Goal: Task Accomplishment & Management: Use online tool/utility

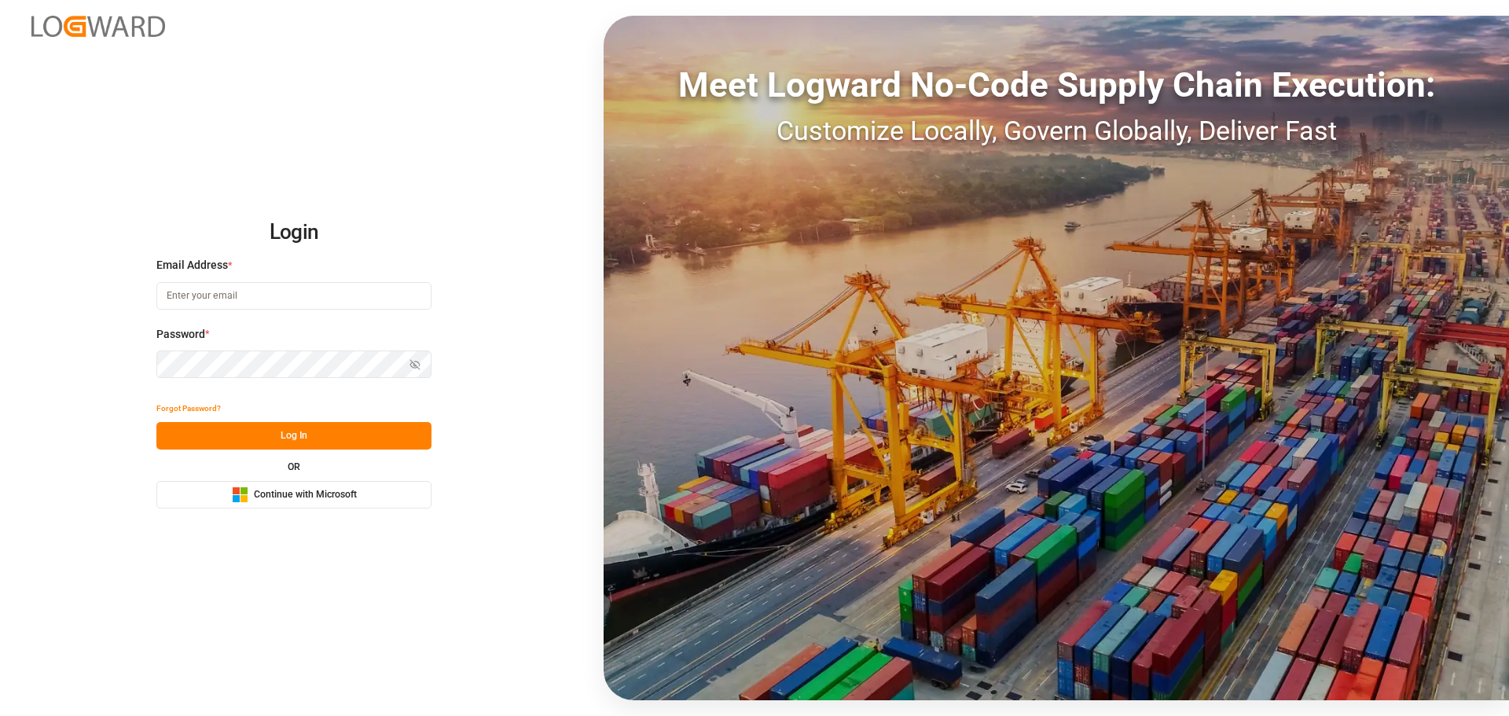
click at [282, 491] on span "Continue with Microsoft" at bounding box center [305, 495] width 103 height 14
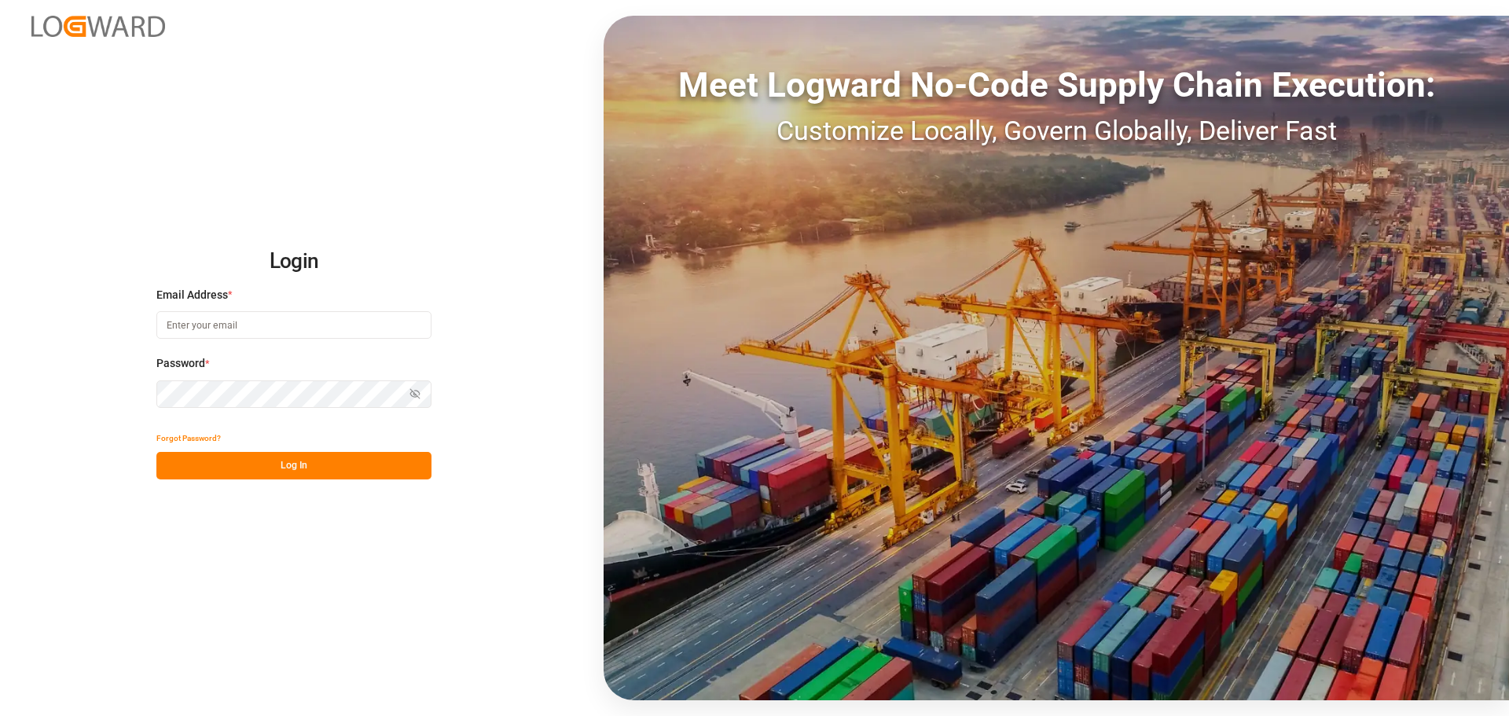
click at [268, 321] on input at bounding box center [293, 325] width 275 height 28
type input "[PERSON_NAME][EMAIL_ADDRESS][PERSON_NAME][DOMAIN_NAME]"
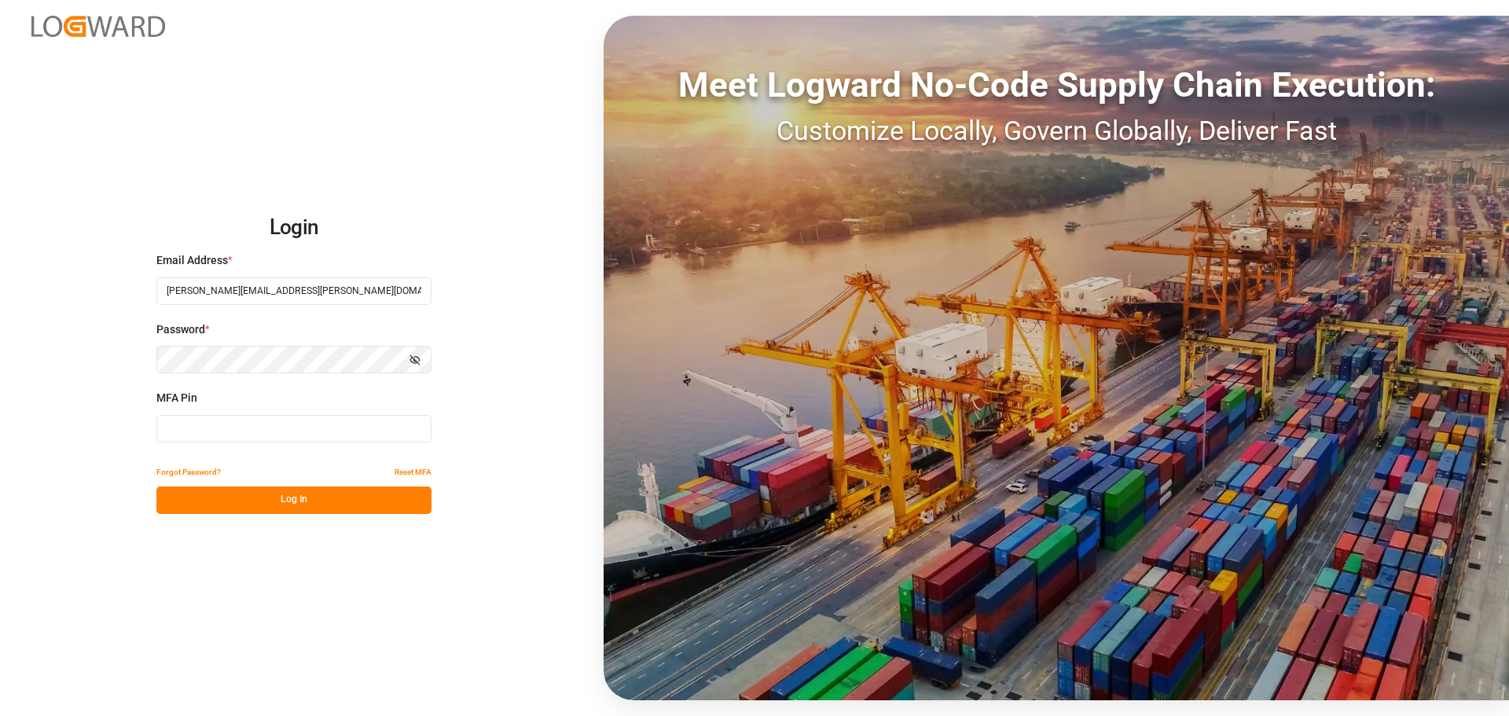
type input "985572"
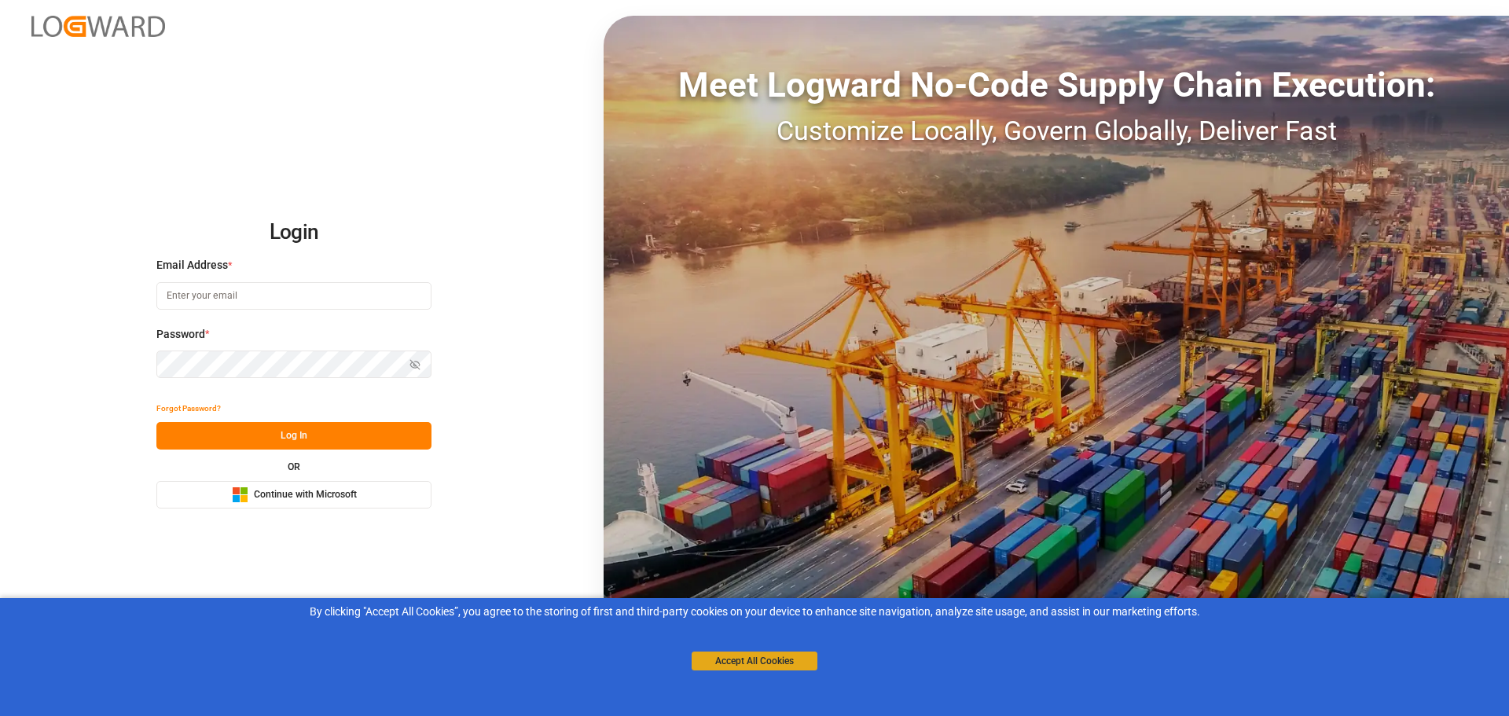
click at [768, 657] on button "Accept All Cookies" at bounding box center [755, 660] width 126 height 19
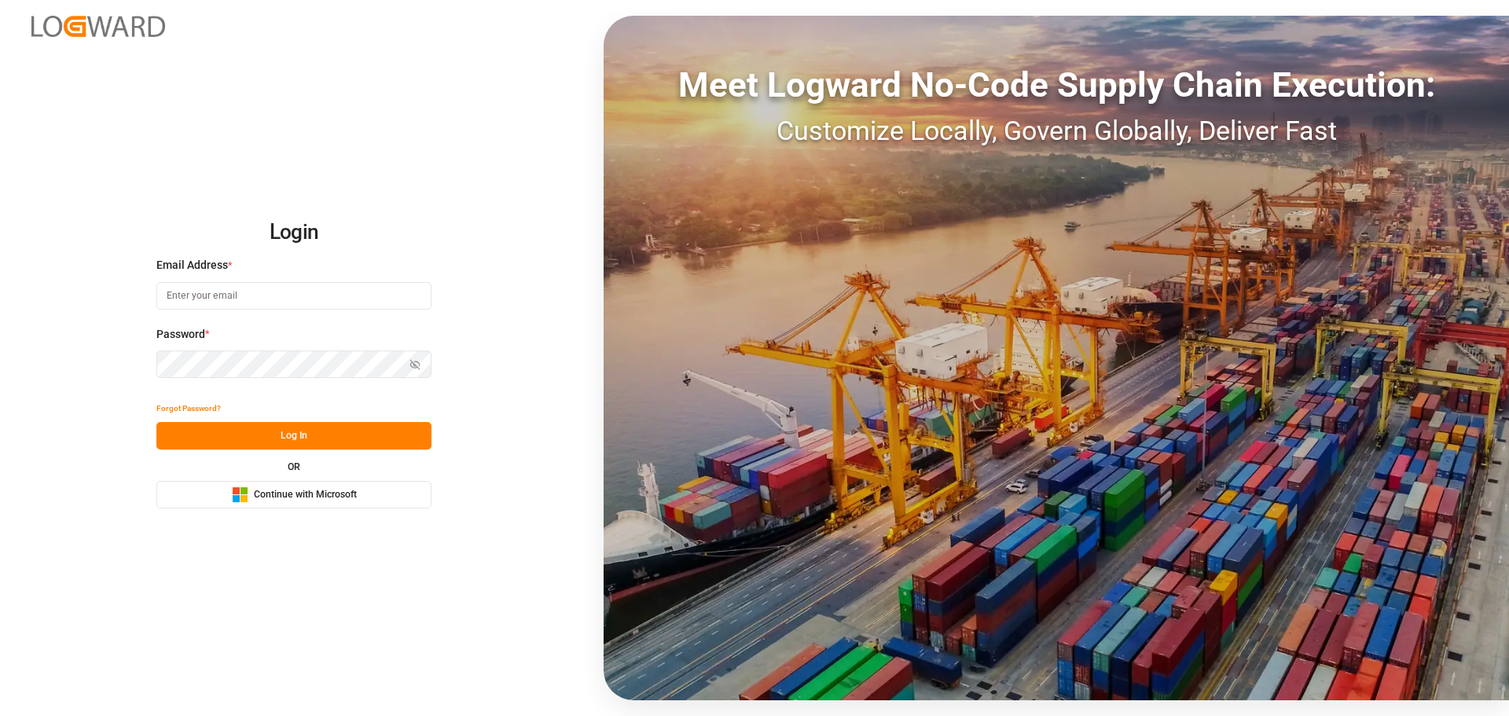
click at [314, 502] on div "Microsoft Logo Continue with Microsoft" at bounding box center [294, 494] width 125 height 17
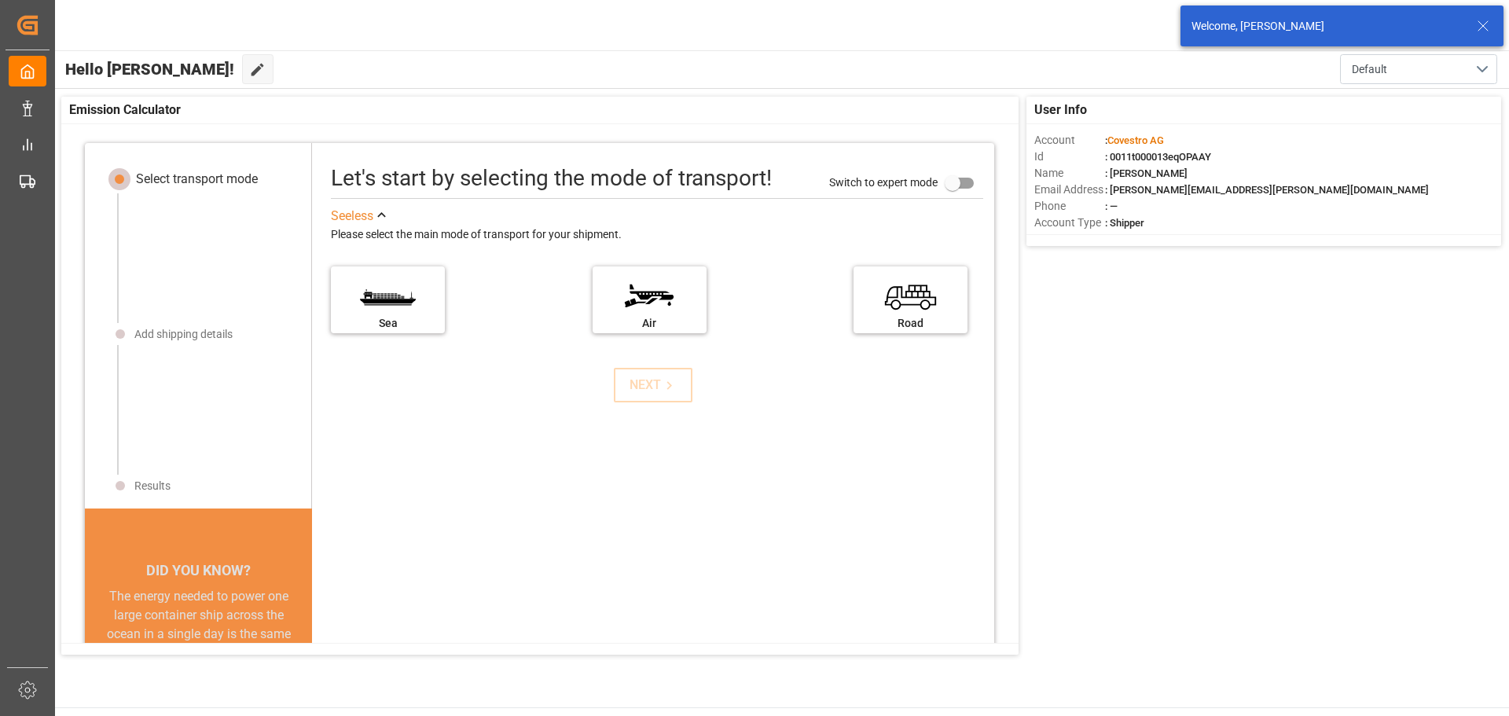
click at [1479, 24] on icon at bounding box center [1482, 26] width 19 height 19
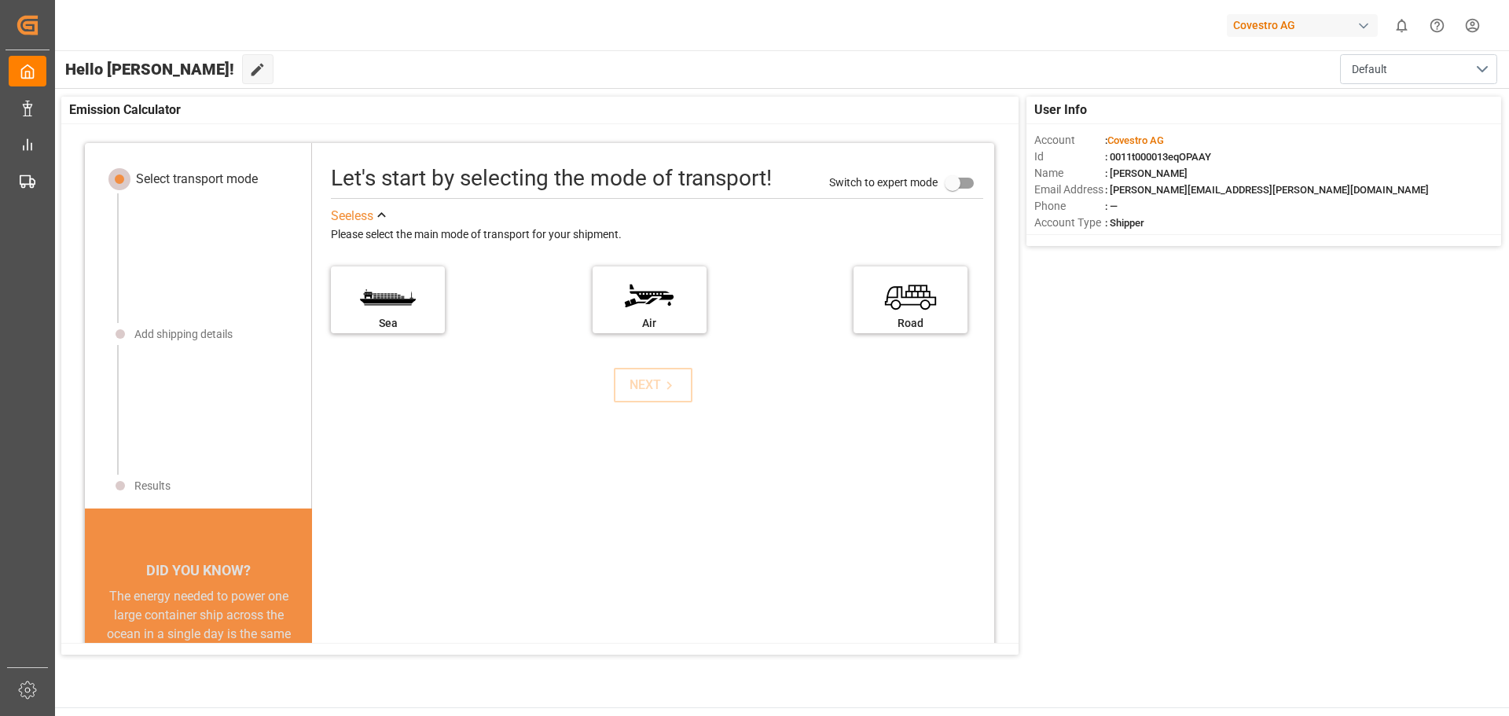
click at [1264, 22] on div "Covestro AG" at bounding box center [1302, 25] width 151 height 23
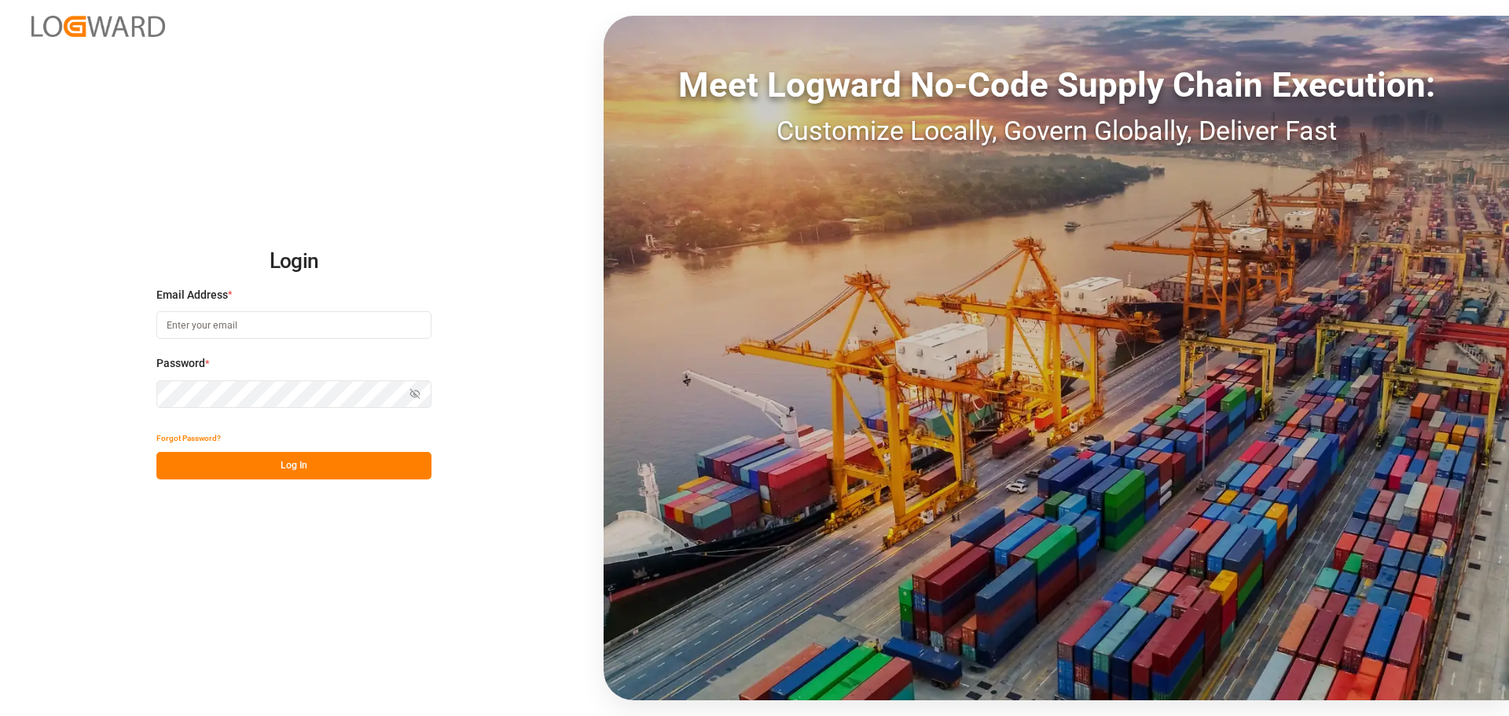
click at [251, 337] on input at bounding box center [293, 325] width 275 height 28
type input "[PERSON_NAME][EMAIL_ADDRESS][PERSON_NAME][DOMAIN_NAME]"
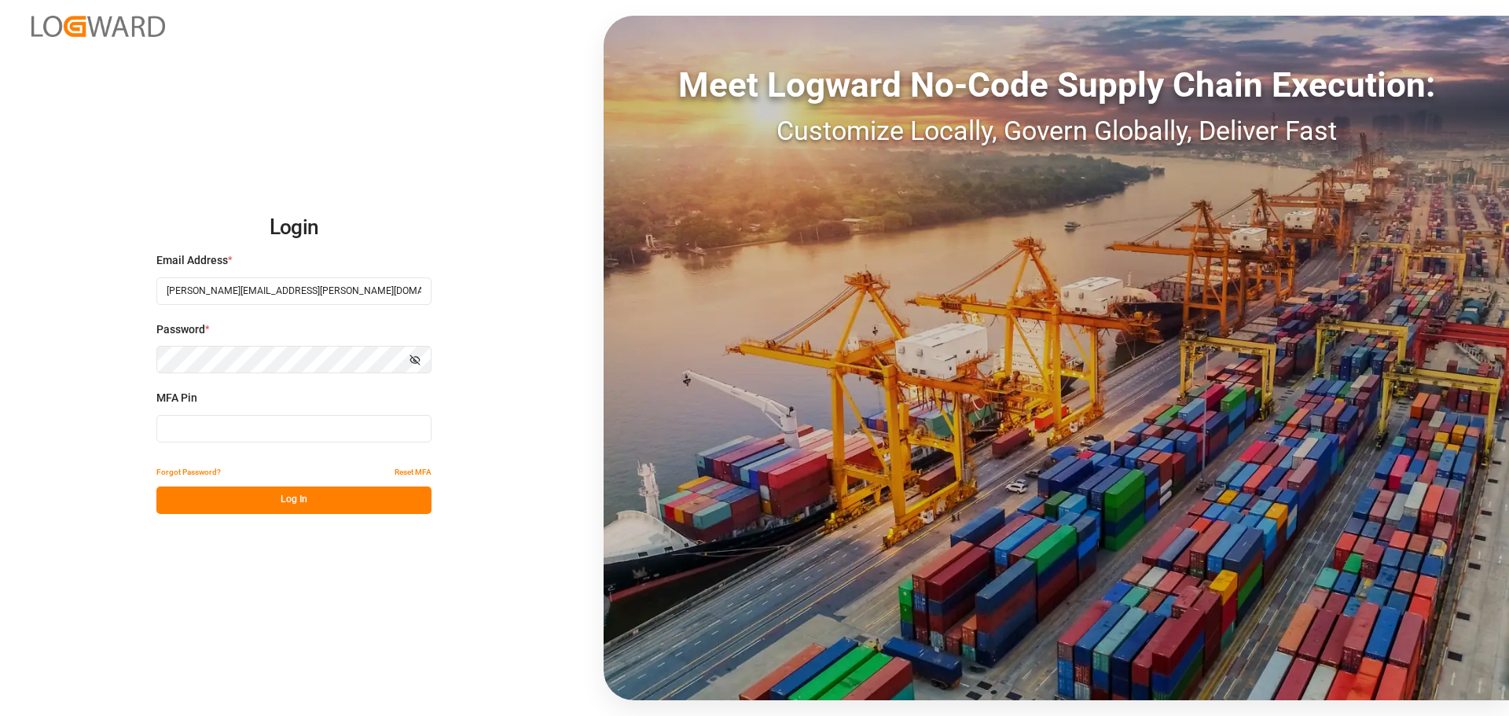
type input "516297"
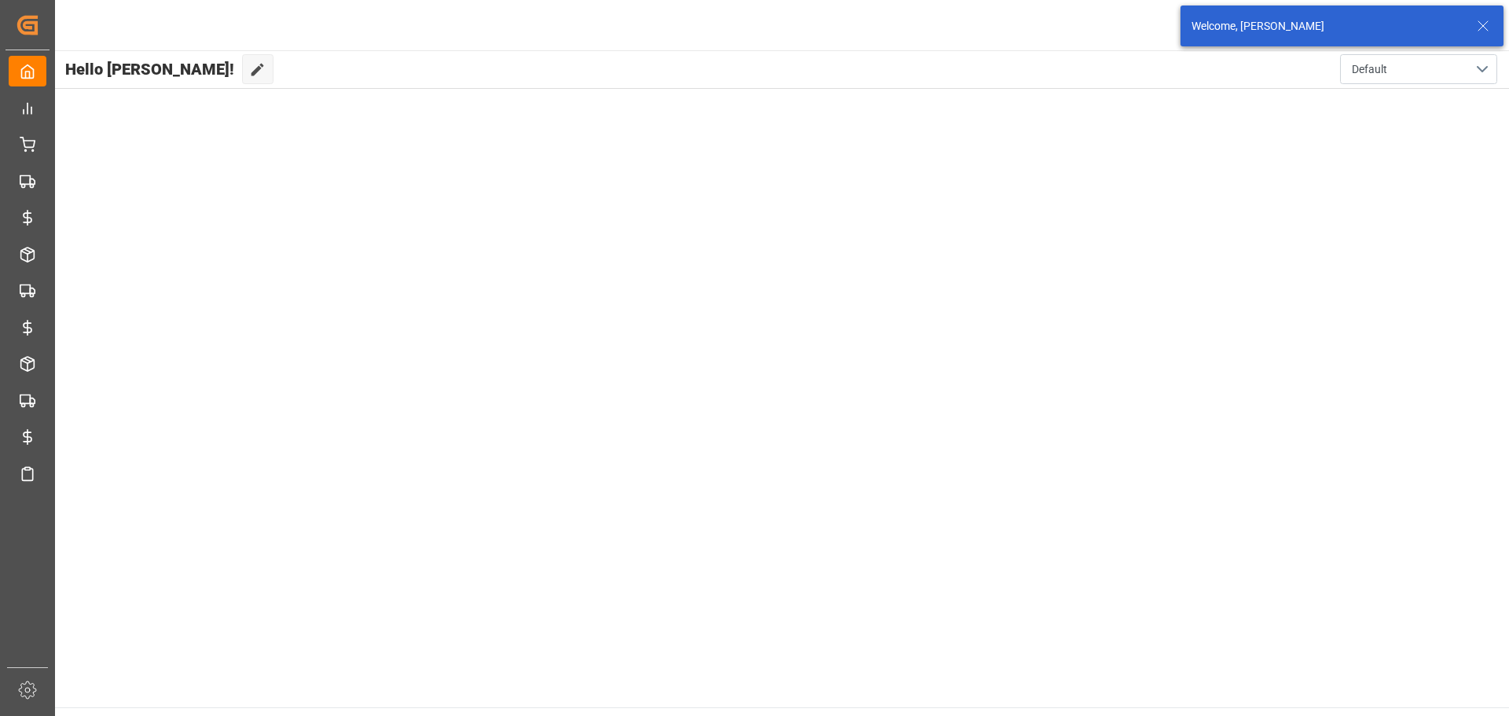
click at [1483, 27] on icon at bounding box center [1482, 26] width 19 height 19
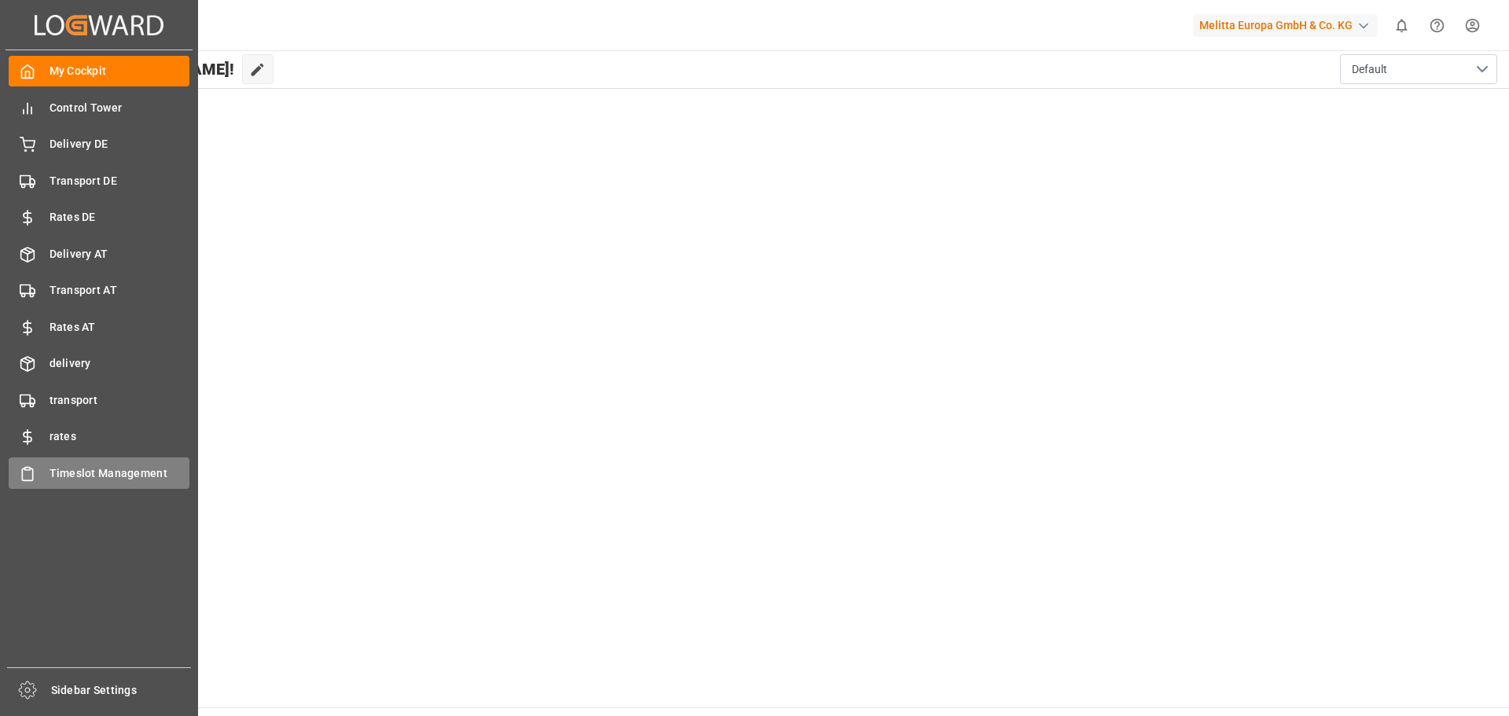
click at [102, 479] on span "Timeslot Management" at bounding box center [120, 473] width 141 height 17
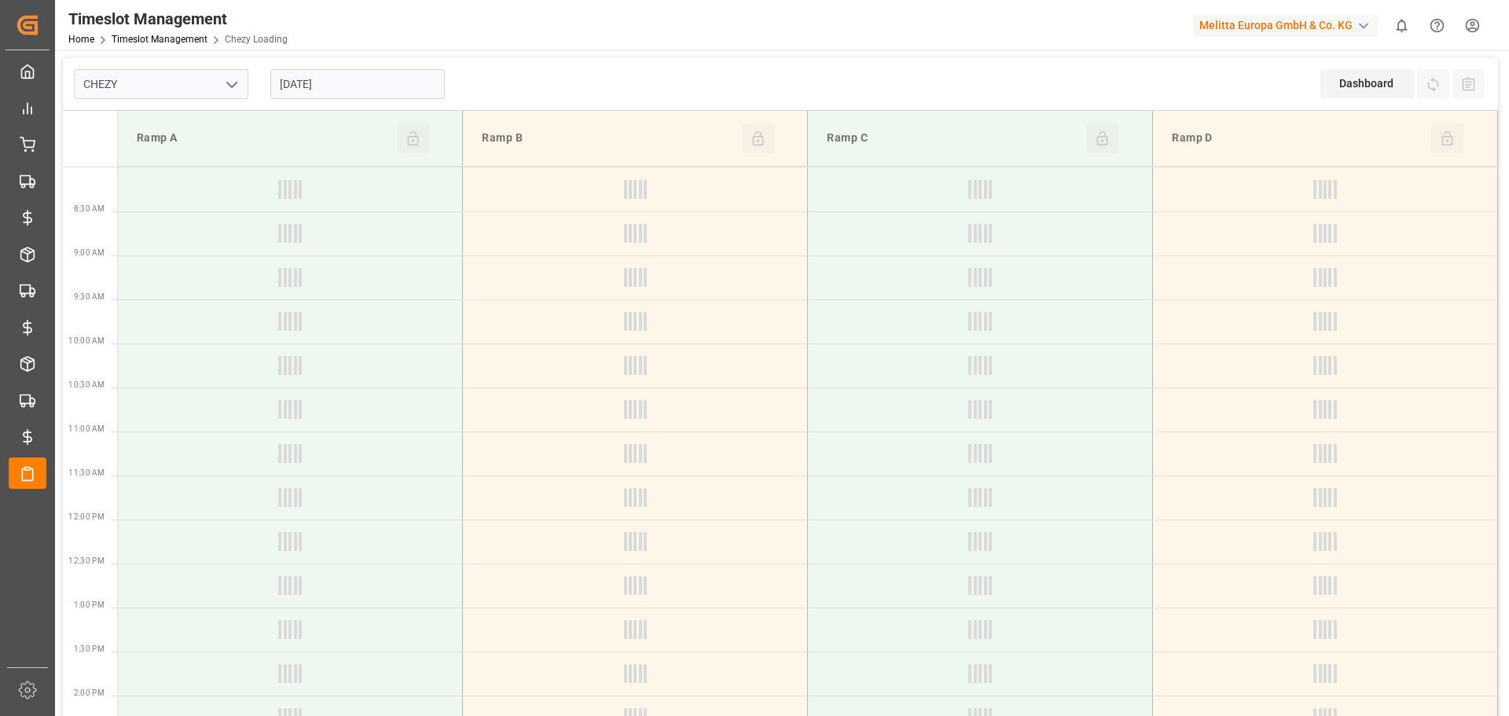
type input "Chezy Loading"
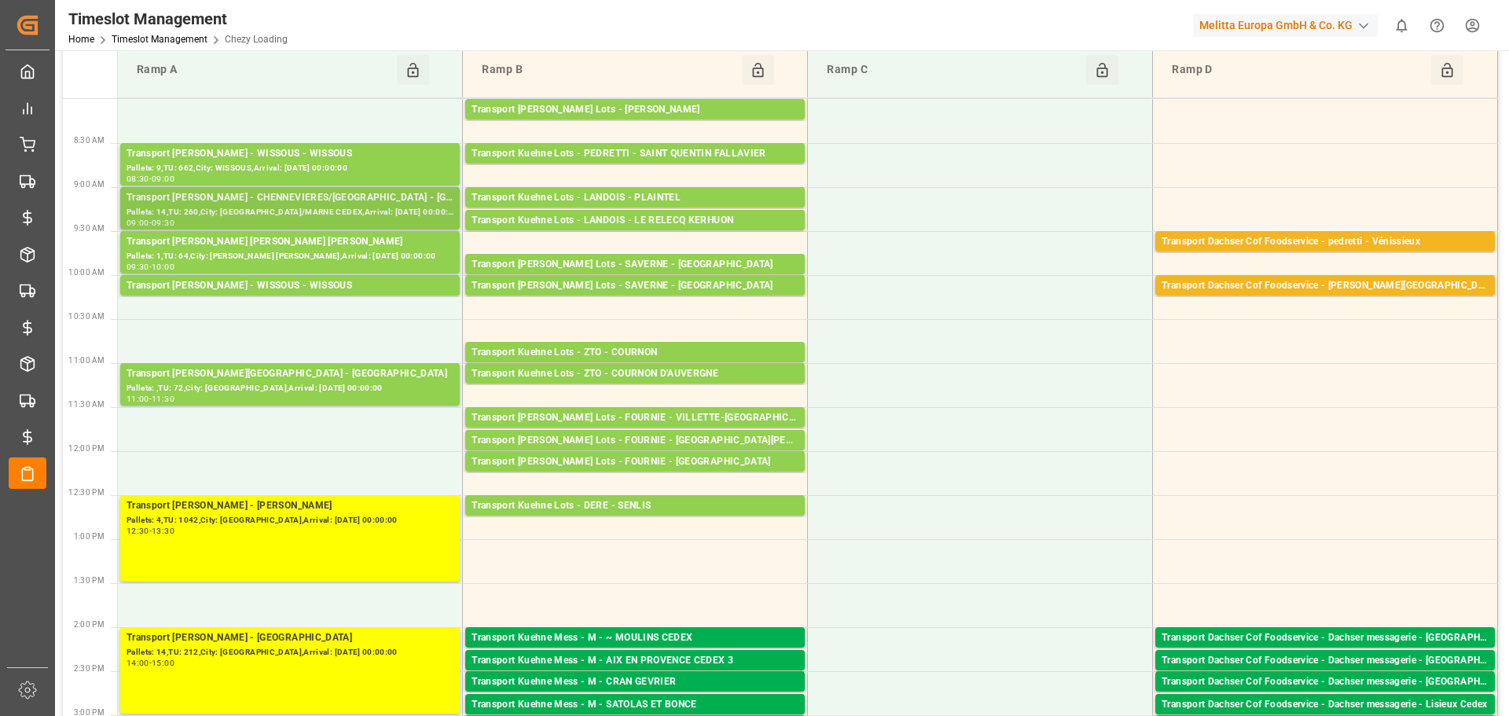
scroll to position [157, 0]
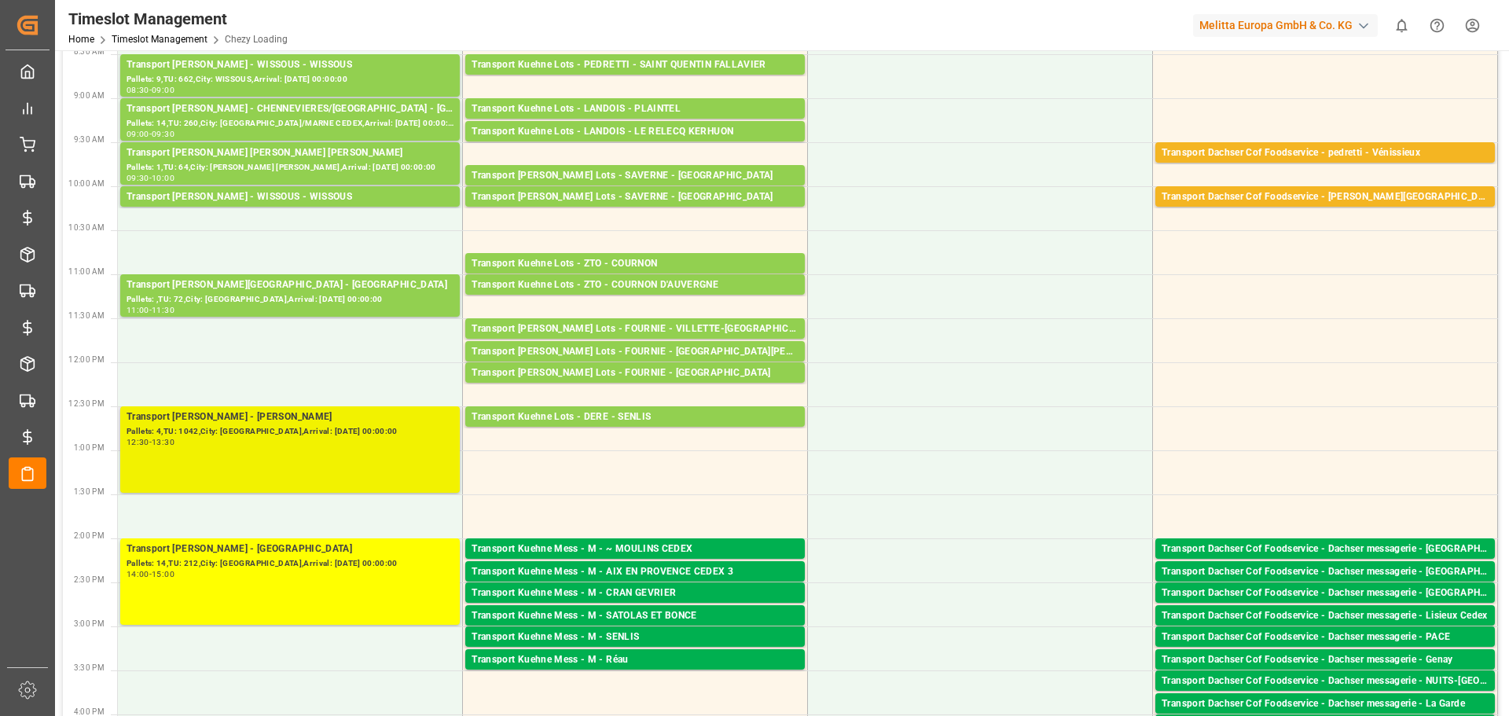
click at [278, 433] on div "Pallets: 4,TU: 1042,City: [GEOGRAPHIC_DATA],Arrival: [DATE] 00:00:00" at bounding box center [290, 431] width 327 height 13
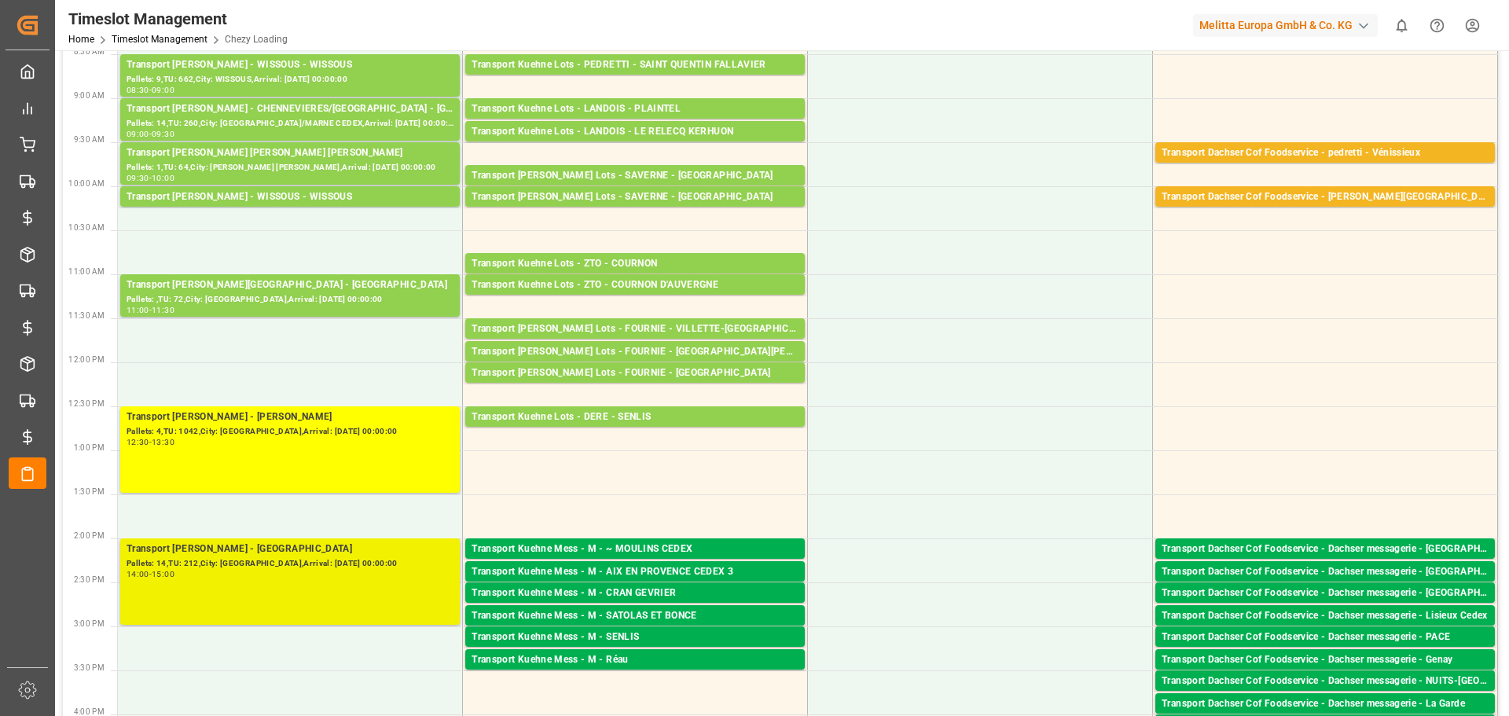
click at [360, 560] on div "Pallets: 14,TU: 212,City: [GEOGRAPHIC_DATA],Arrival: [DATE] 00:00:00" at bounding box center [290, 563] width 327 height 13
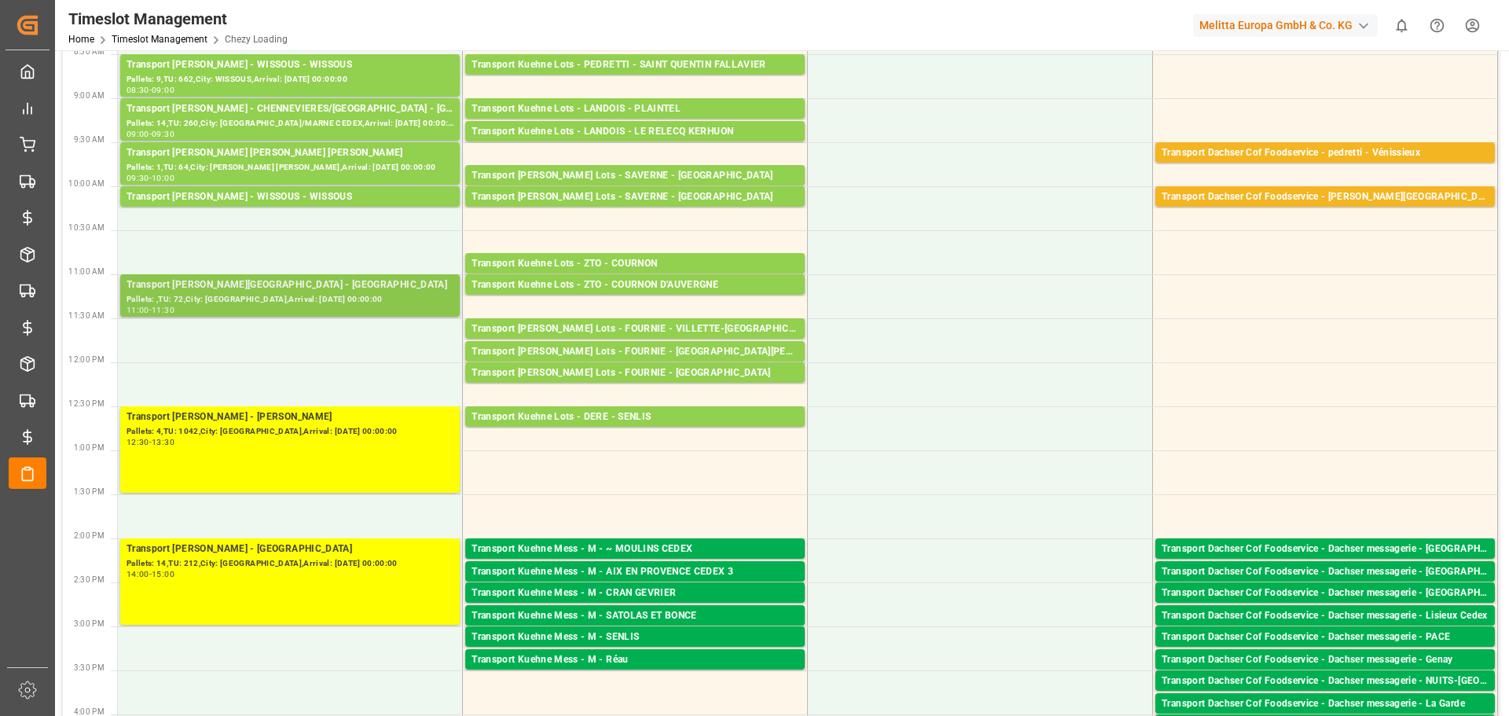
click at [281, 304] on div "Pallets: ,TU: 72,City: [GEOGRAPHIC_DATA],Arrival: [DATE] 00:00:00" at bounding box center [290, 299] width 327 height 13
click at [285, 191] on div "Transport [PERSON_NAME] - WISSOUS - WISSOUS" at bounding box center [290, 197] width 327 height 16
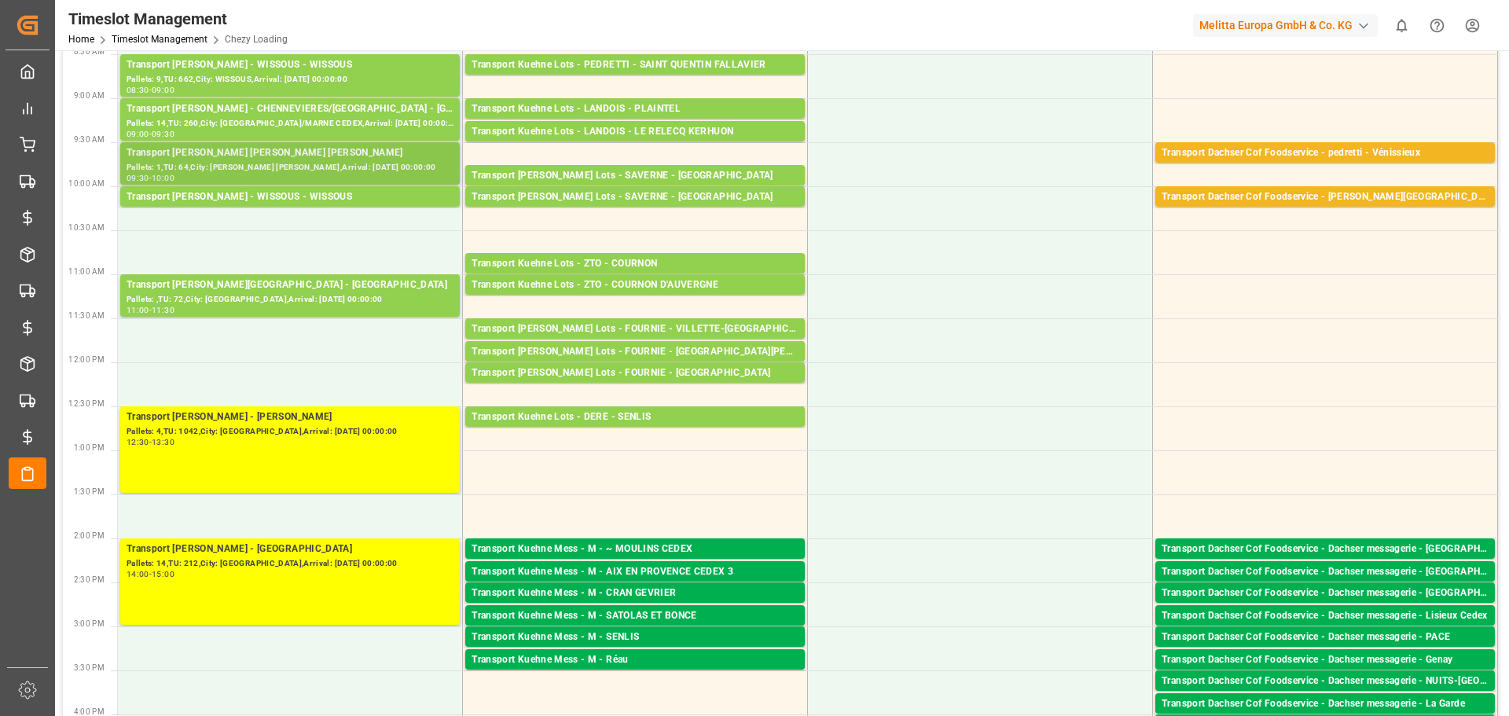
click at [303, 163] on div "Pallets: 1,TU: 64,City: [PERSON_NAME] [PERSON_NAME],Arrival: [DATE] 00:00:00" at bounding box center [290, 167] width 327 height 13
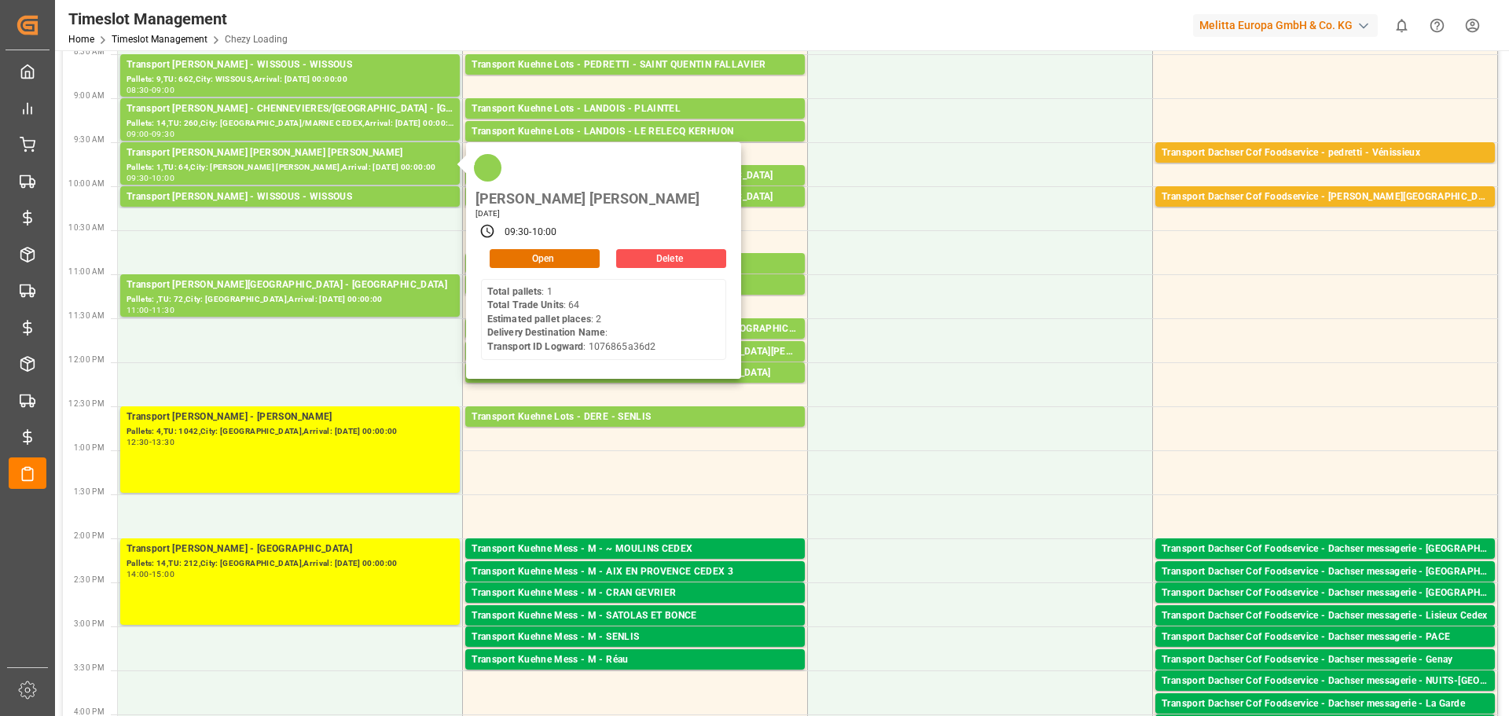
scroll to position [79, 0]
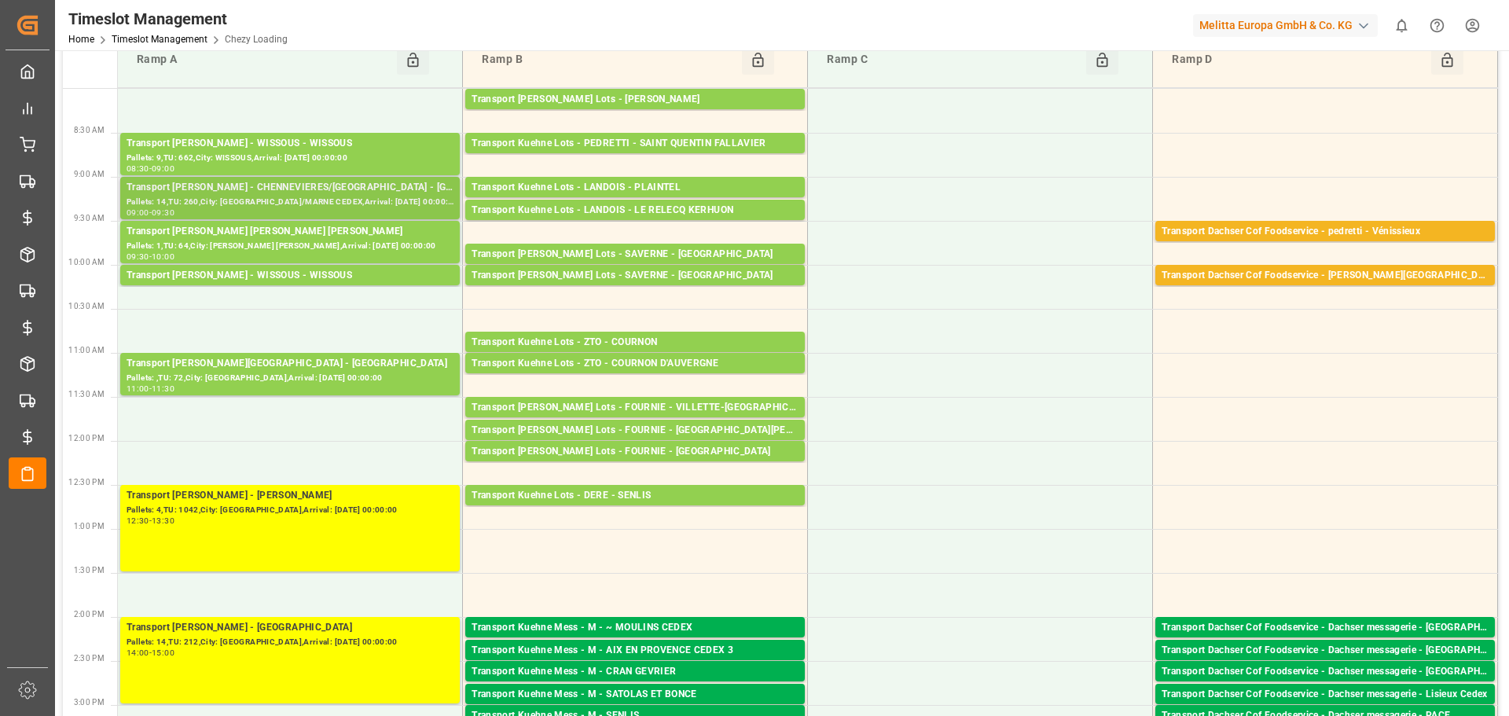
click at [326, 200] on div "Pallets: 14,TU: 260,City: [GEOGRAPHIC_DATA]/MARNE CEDEX,Arrival: [DATE] 00:00:00" at bounding box center [290, 202] width 327 height 13
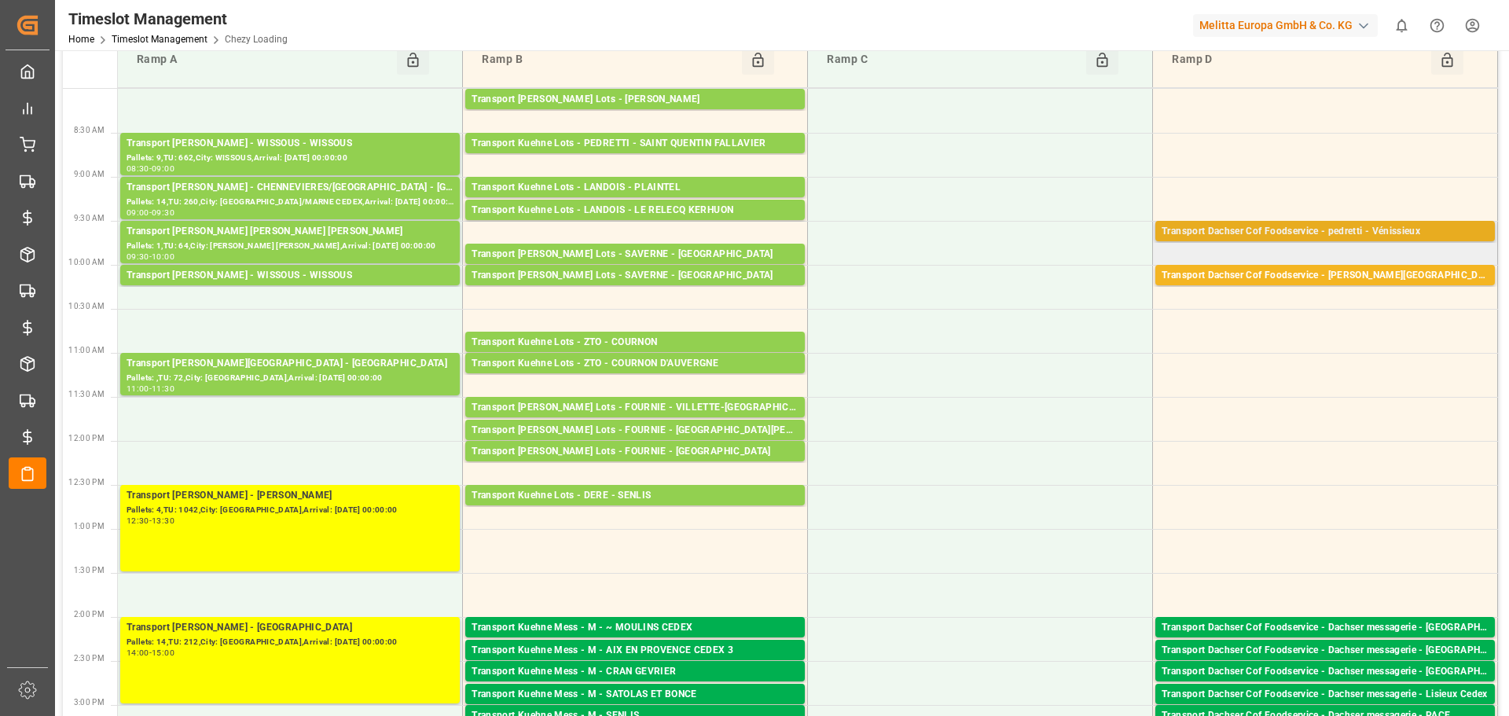
click at [1297, 233] on div "Transport Dachser Cof Foodservice - pedretti - Vénissieux" at bounding box center [1324, 232] width 327 height 16
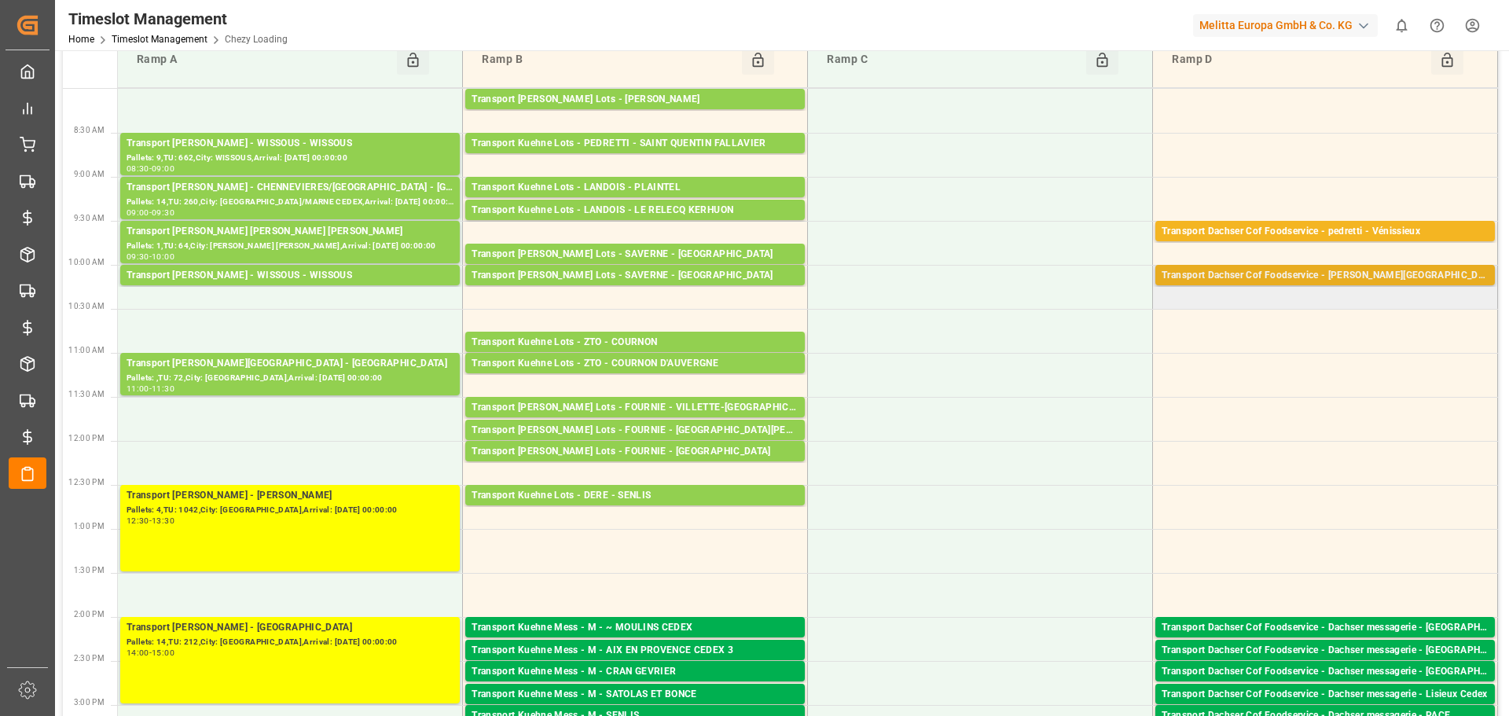
click at [1267, 274] on div "Transport Dachser Cof Foodservice - [PERSON_NAME][GEOGRAPHIC_DATA]" at bounding box center [1324, 276] width 327 height 16
click at [590, 108] on div "Pallets: 5,TU: 986,City: [GEOGRAPHIC_DATA],Arrival: [DATE] 00:00:00" at bounding box center [634, 114] width 327 height 13
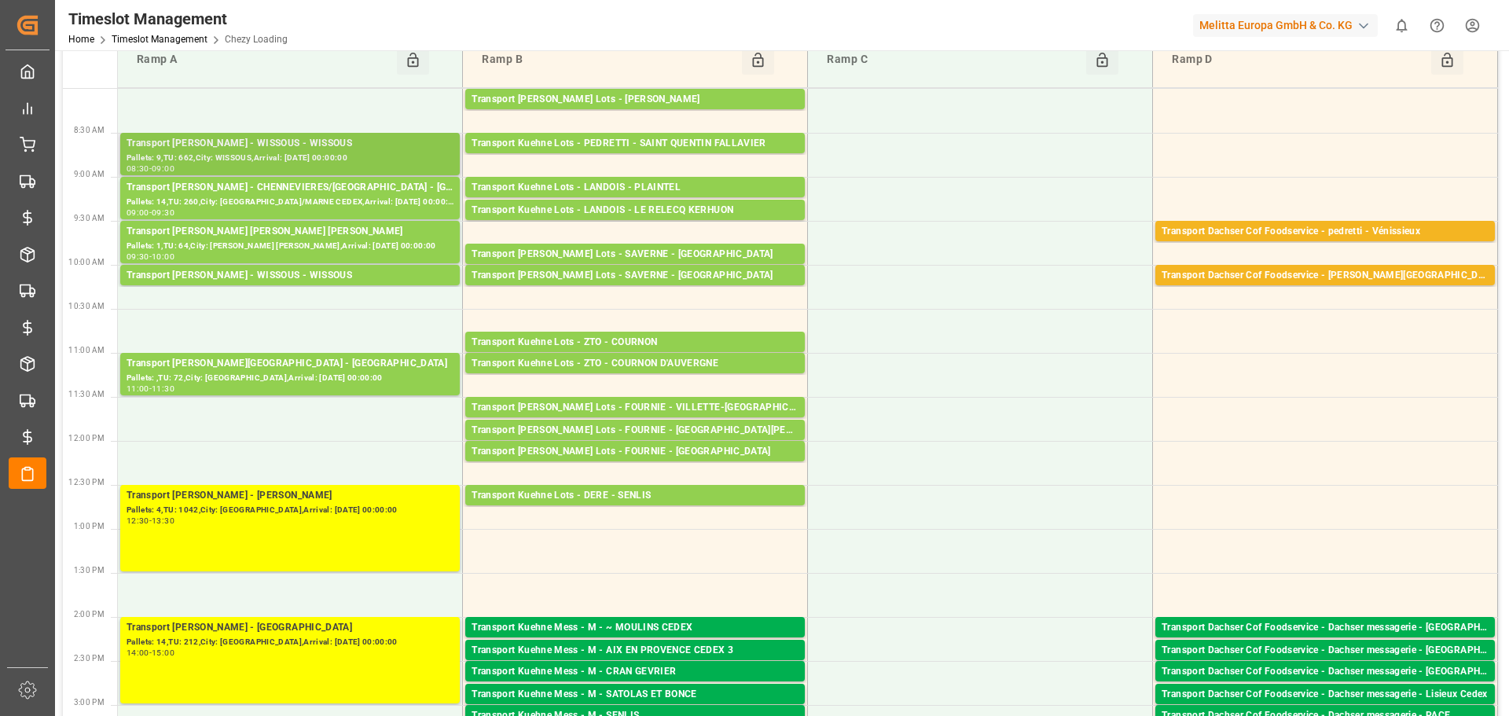
click at [311, 163] on div "Pallets: 9,TU: 662,City: WISSOUS,Arrival: [DATE] 00:00:00" at bounding box center [290, 158] width 327 height 13
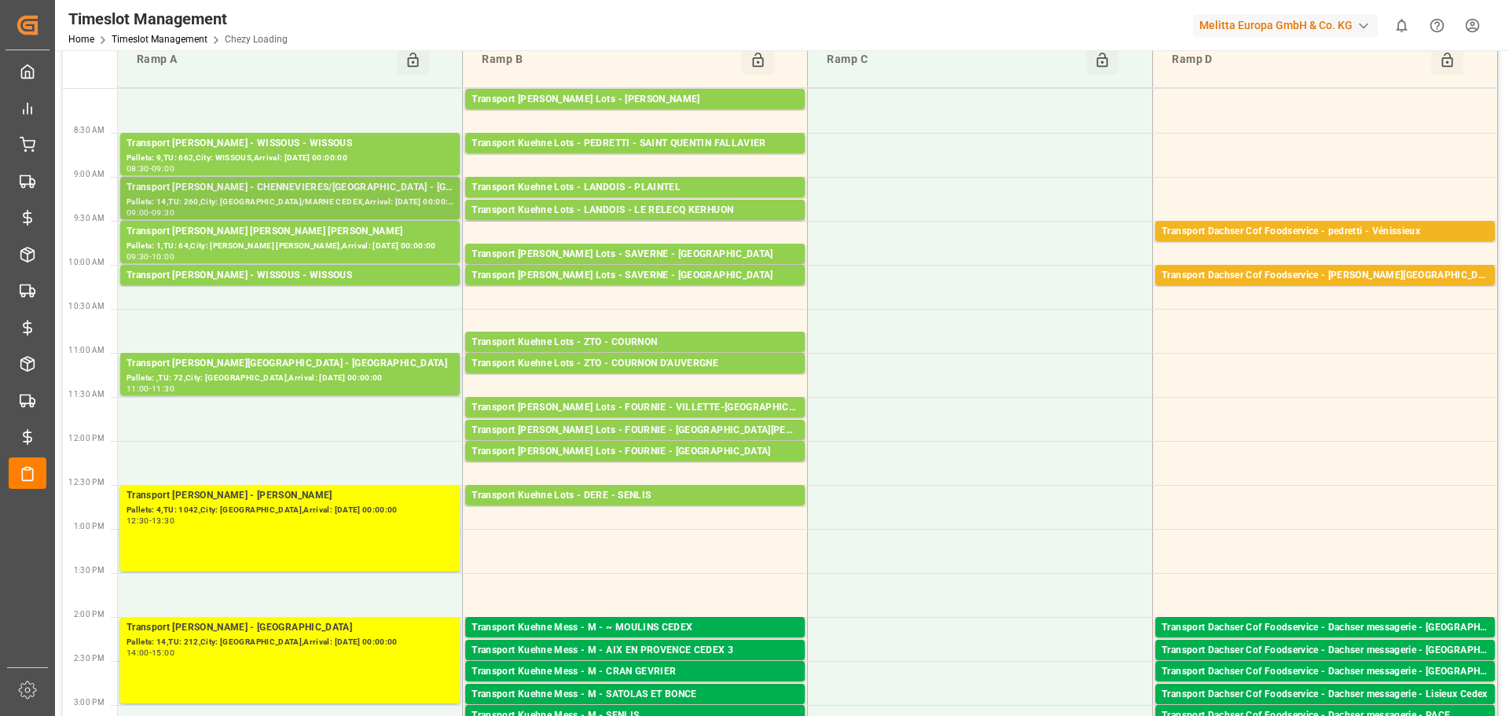
click at [290, 204] on div "Pallets: 14,TU: 260,City: [GEOGRAPHIC_DATA]/MARNE CEDEX,Arrival: [DATE] 00:00:00" at bounding box center [290, 202] width 327 height 13
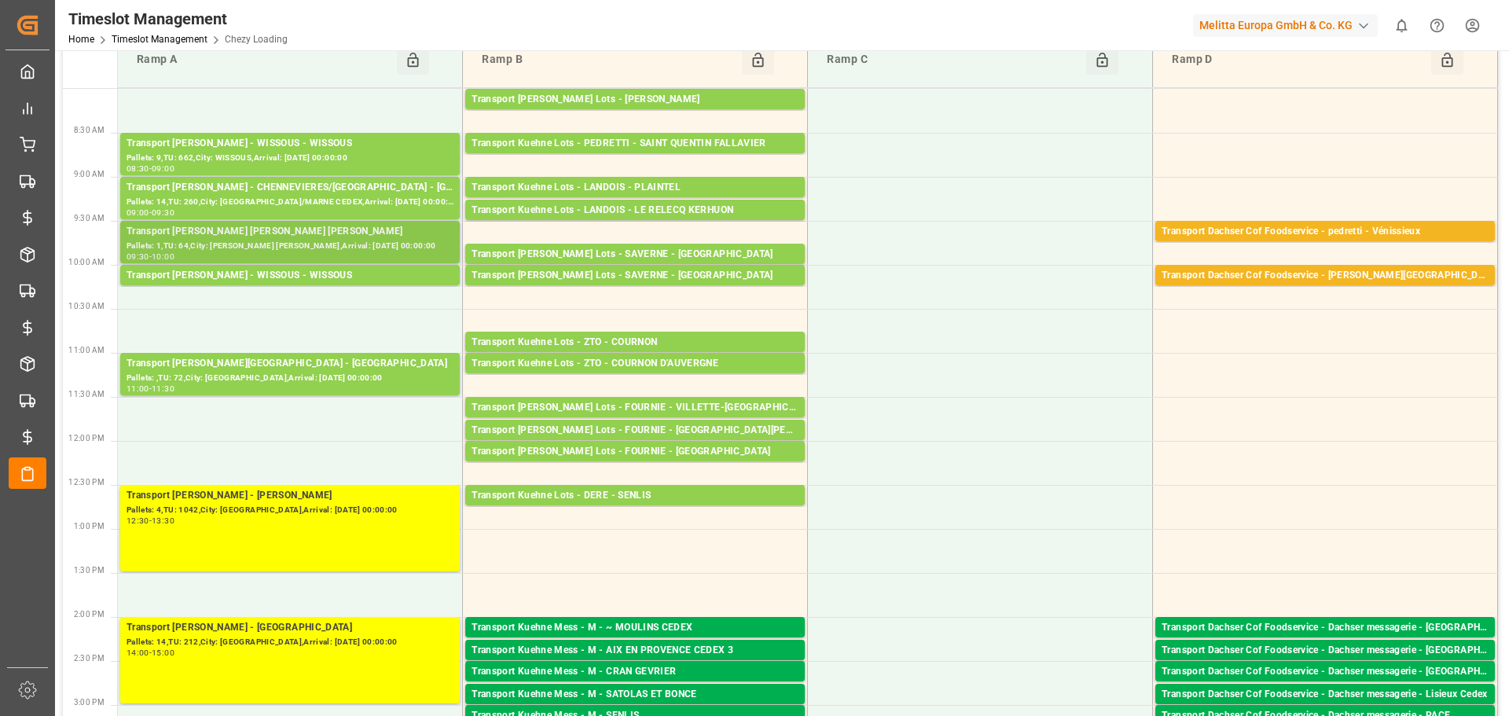
click at [293, 231] on div "Transport [PERSON_NAME] [PERSON_NAME] [PERSON_NAME]" at bounding box center [290, 232] width 327 height 16
click at [308, 273] on div "Transport [PERSON_NAME] - WISSOUS - WISSOUS" at bounding box center [290, 276] width 327 height 16
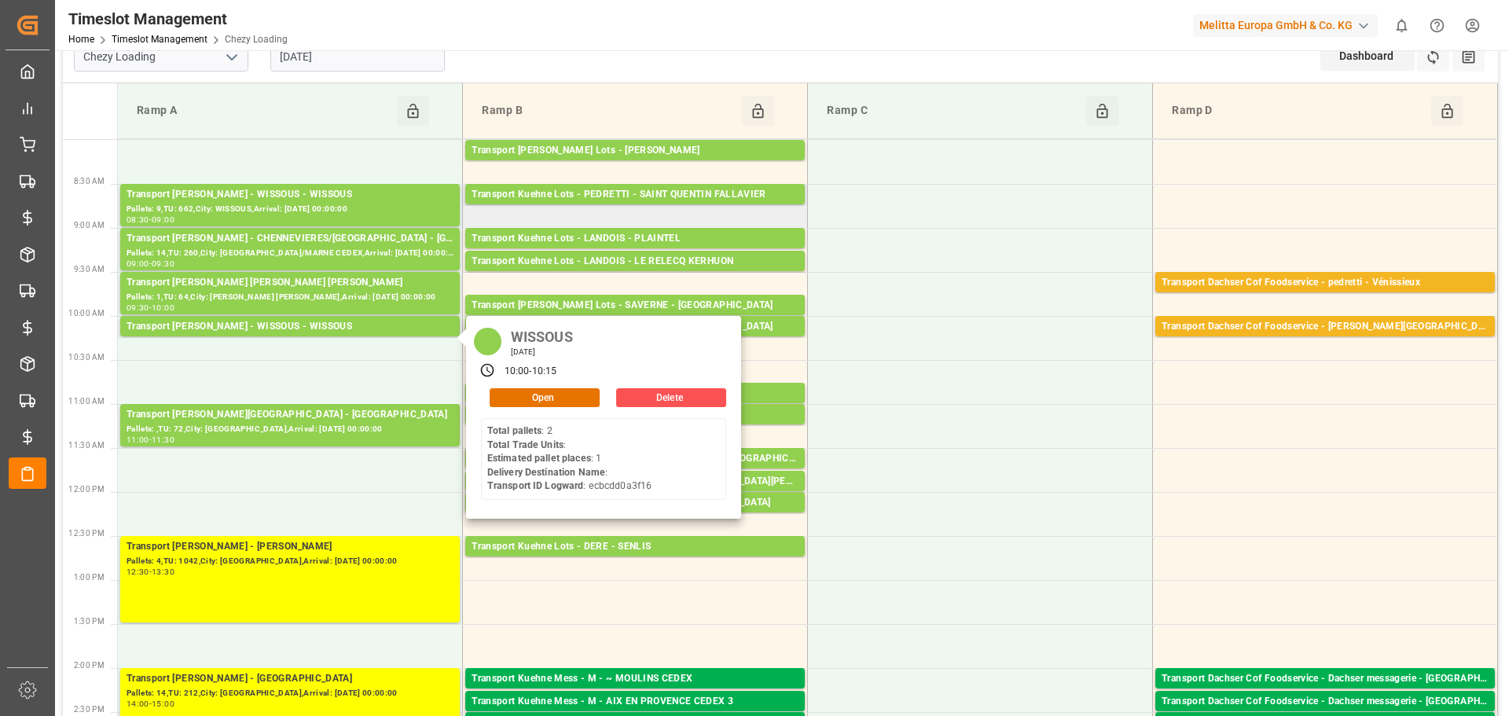
scroll to position [0, 0]
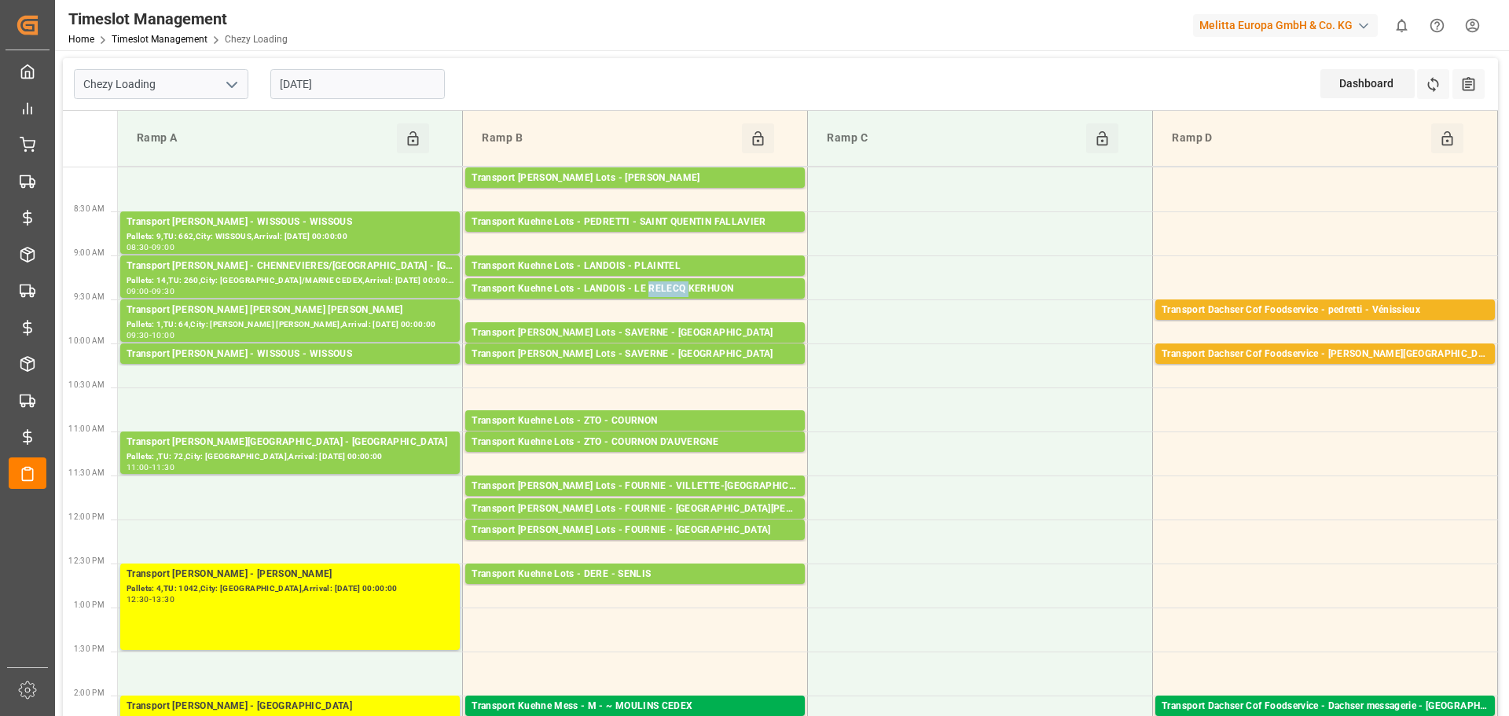
click at [651, 287] on div "Transport Kuehne Lots - LANDOIS - LE RELECQ KERHUON" at bounding box center [634, 289] width 327 height 16
click at [637, 266] on div "Transport Kuehne Lots - LANDOIS - PLAINTEL" at bounding box center [634, 267] width 327 height 16
click at [667, 226] on div "Transport Kuehne Lots - PEDRETTI - SAINT QUENTIN FALLAVIER" at bounding box center [634, 223] width 327 height 16
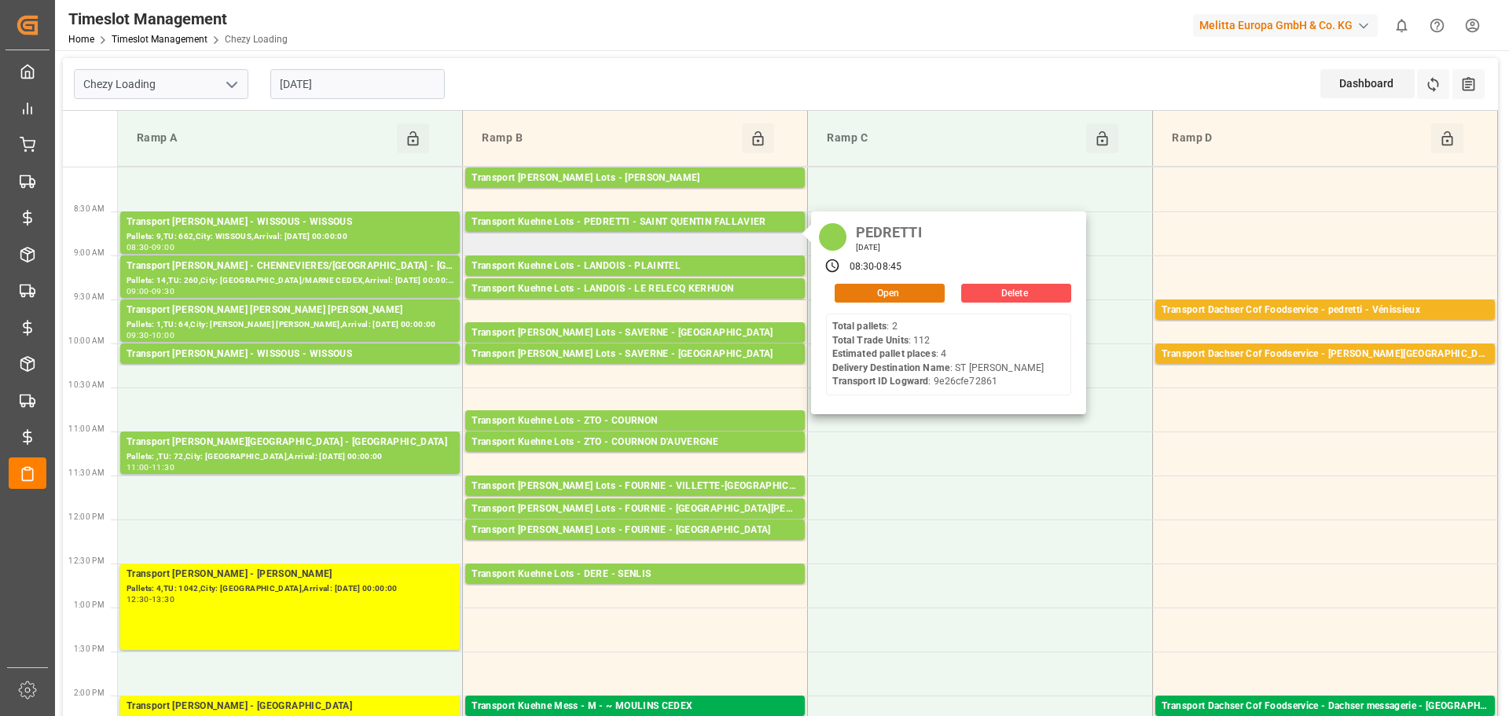
click at [912, 299] on button "Open" at bounding box center [890, 293] width 110 height 19
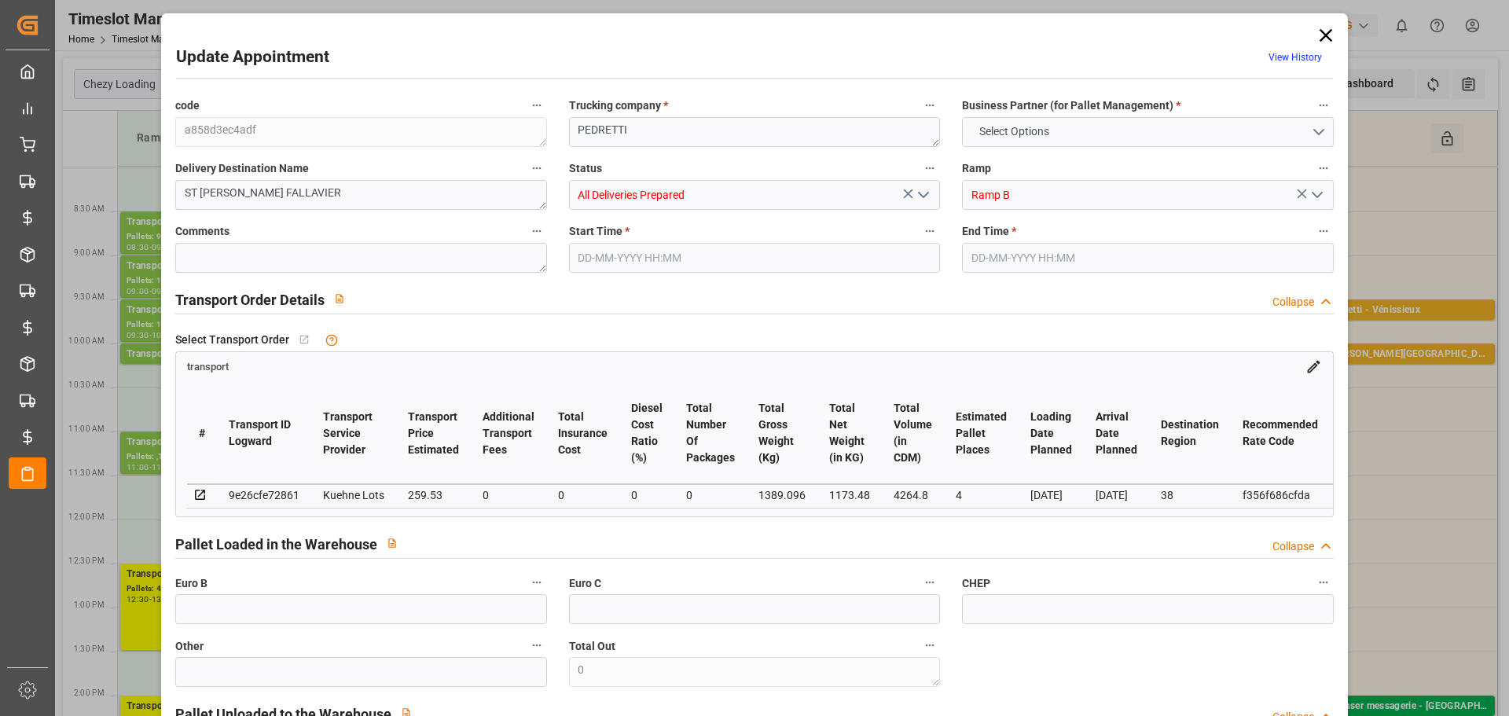
type input "4"
type input "259.53"
type input "0"
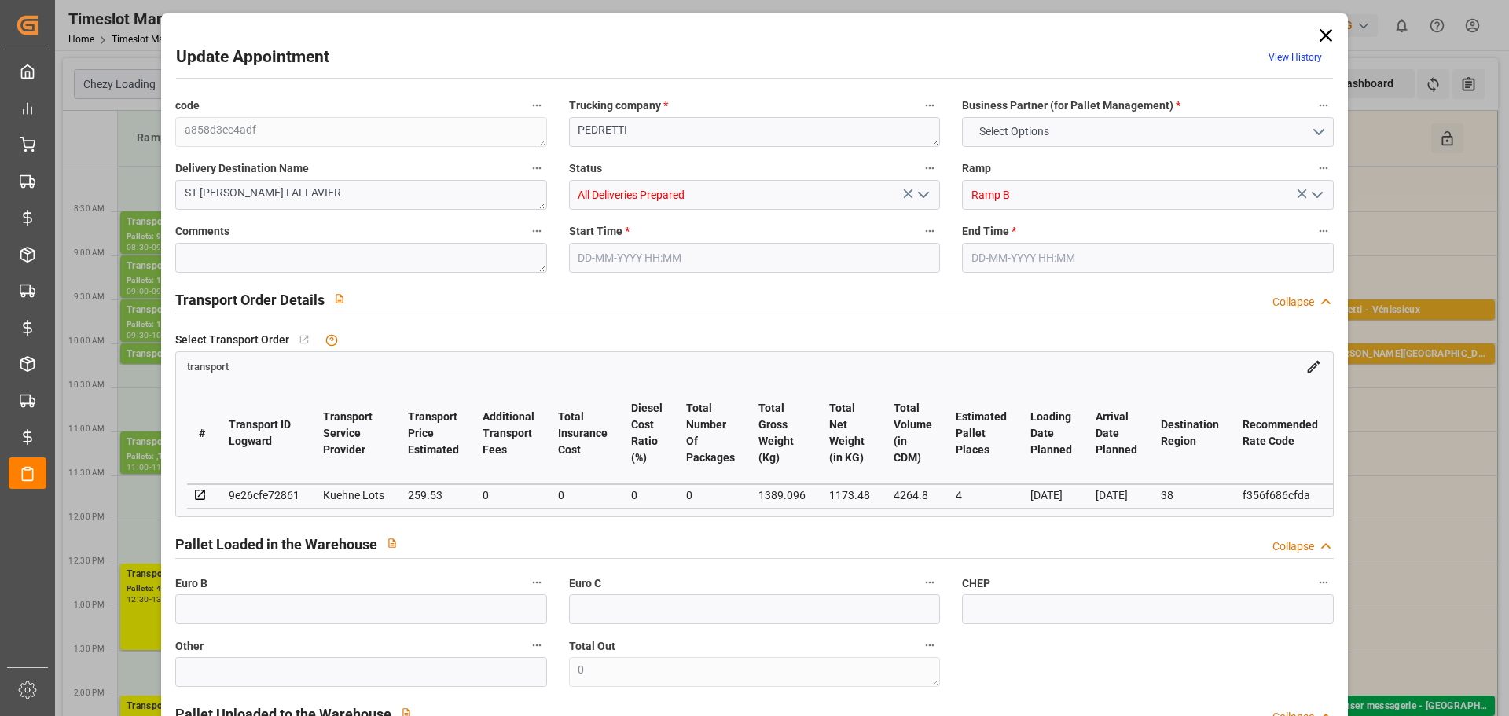
type input "259.53"
type input "0"
type input "1173.48"
type input "1565"
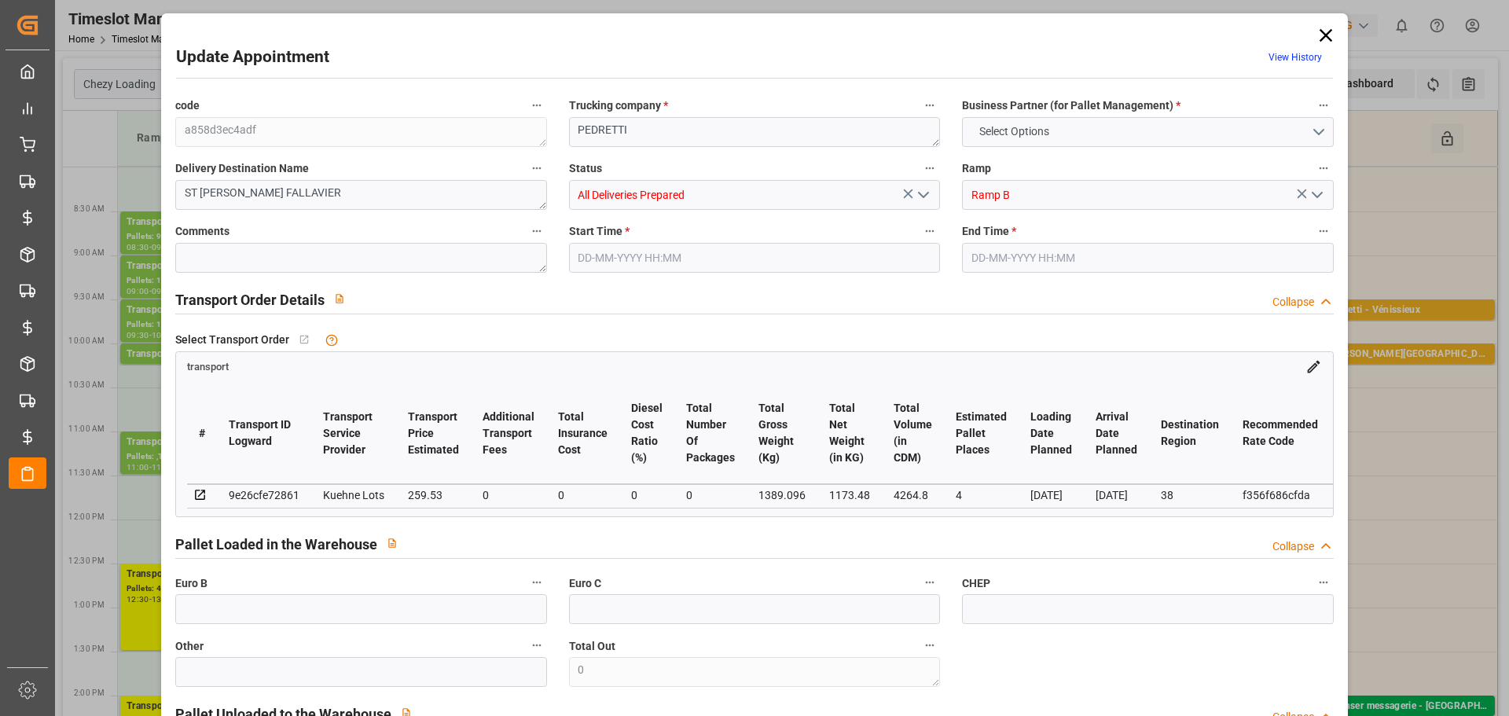
type input "4264.8"
type input "38"
type input "2"
type input "112"
type input "4"
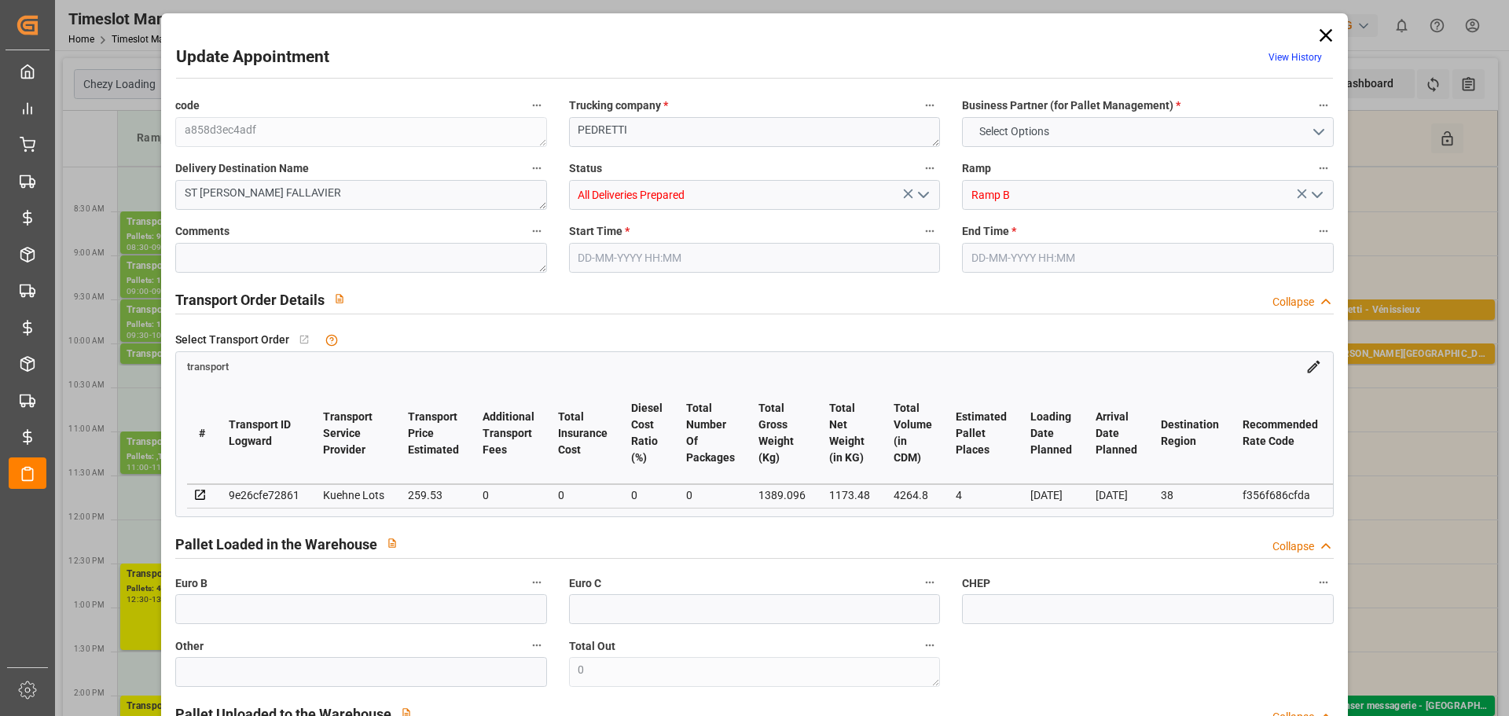
type input "101"
type input "1389.096"
type input "0"
type input "4710.8598"
type input "0"
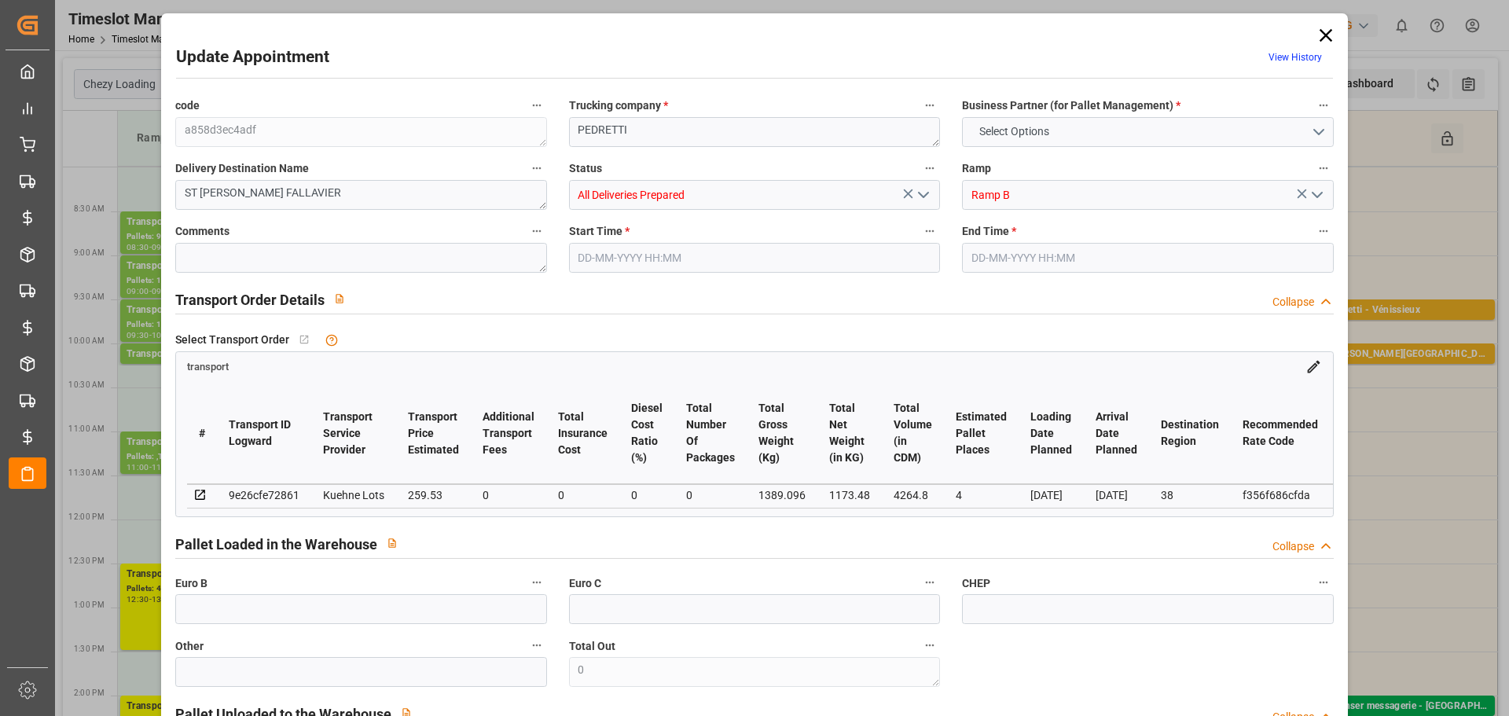
type input "0"
type input "21"
type input "35"
type input "[DATE] 08:30"
type input "[DATE] 08:45"
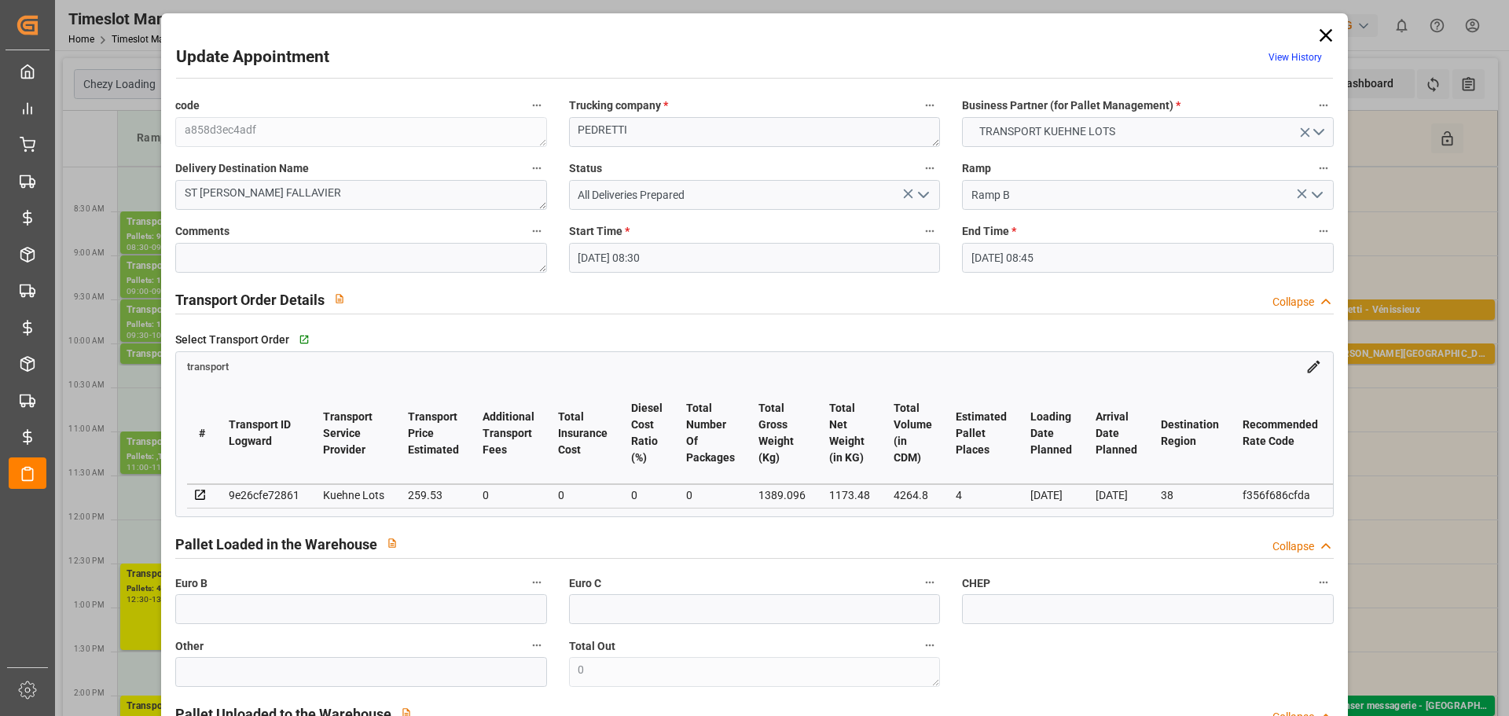
type input "[DATE] 15:56"
type input "[DATE] 11:36"
type input "[DATE]"
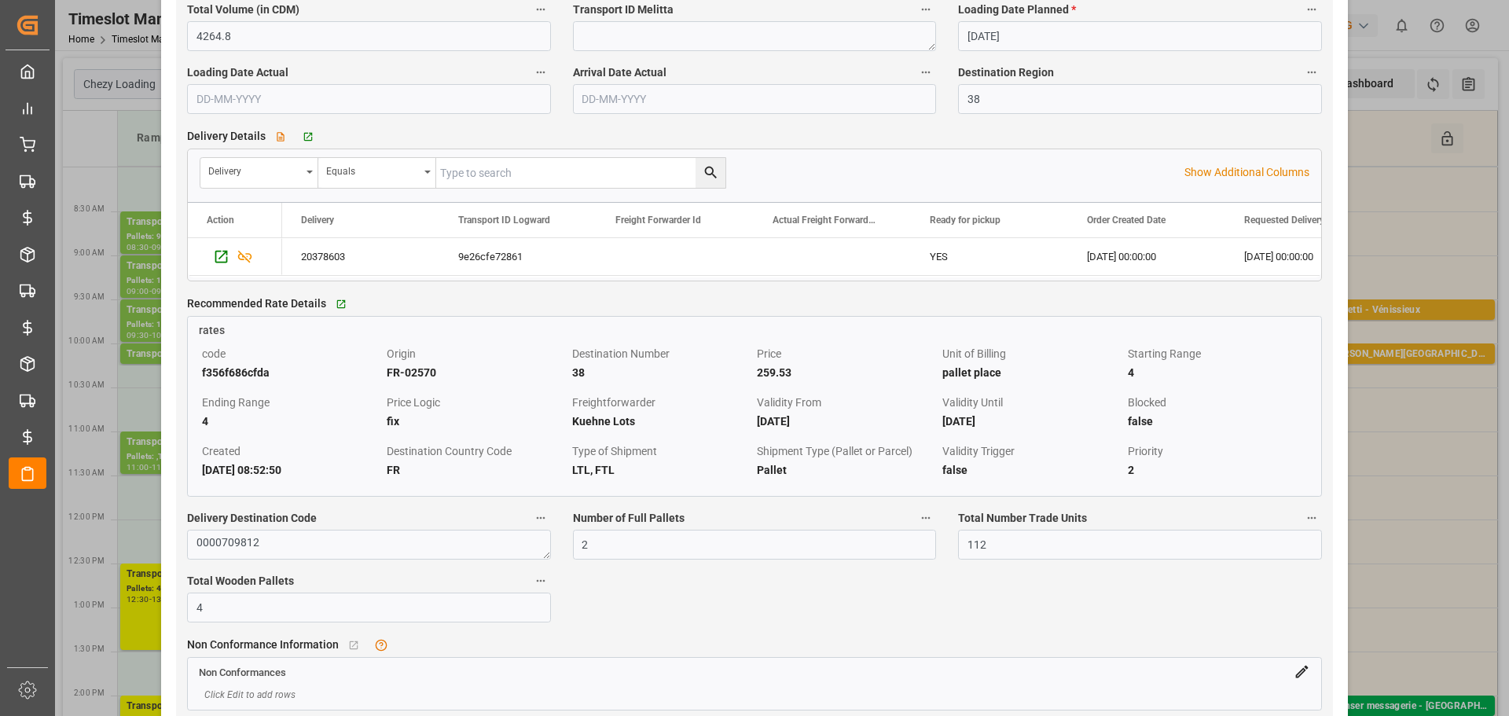
scroll to position [1179, 0]
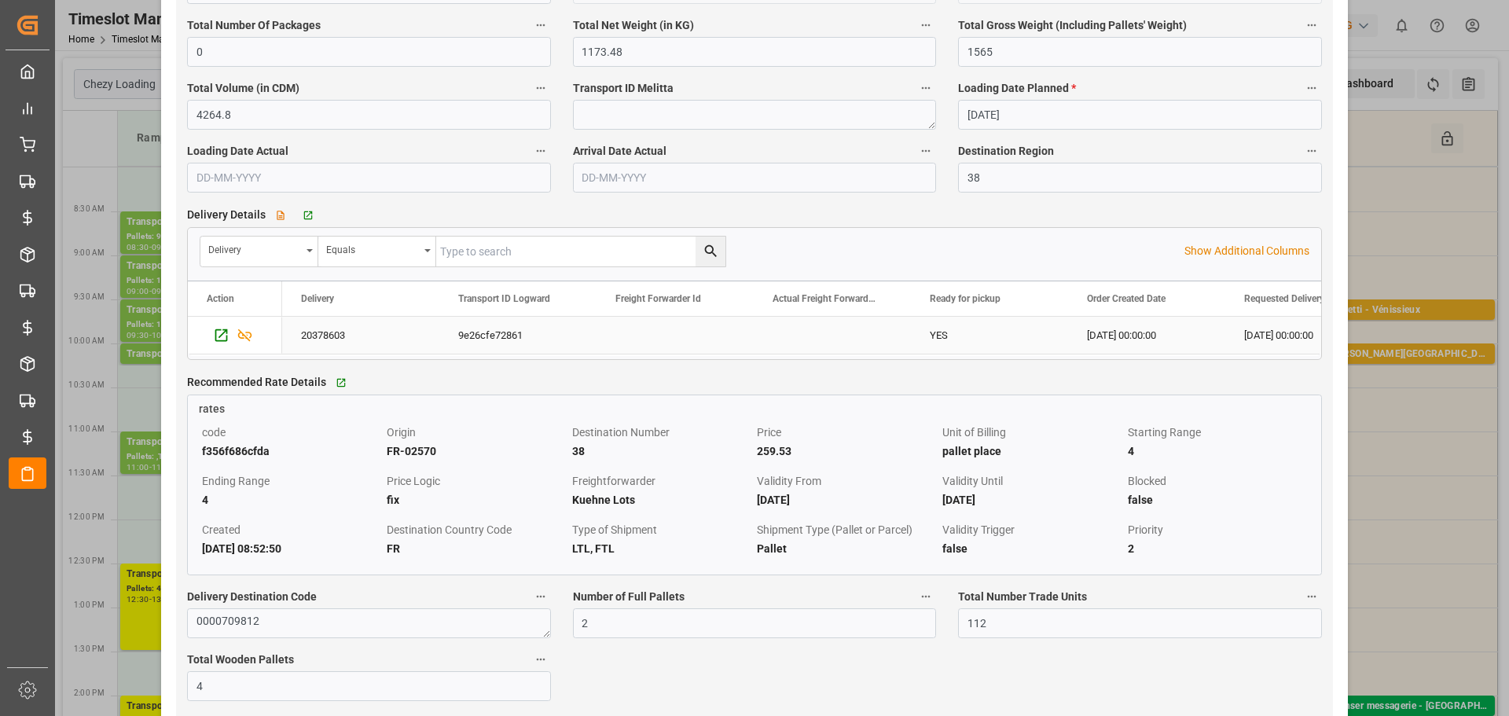
drag, startPoint x: 641, startPoint y: 336, endPoint x: 691, endPoint y: 346, distance: 50.4
click at [641, 336] on div "Press SPACE to select this row." at bounding box center [674, 335] width 157 height 37
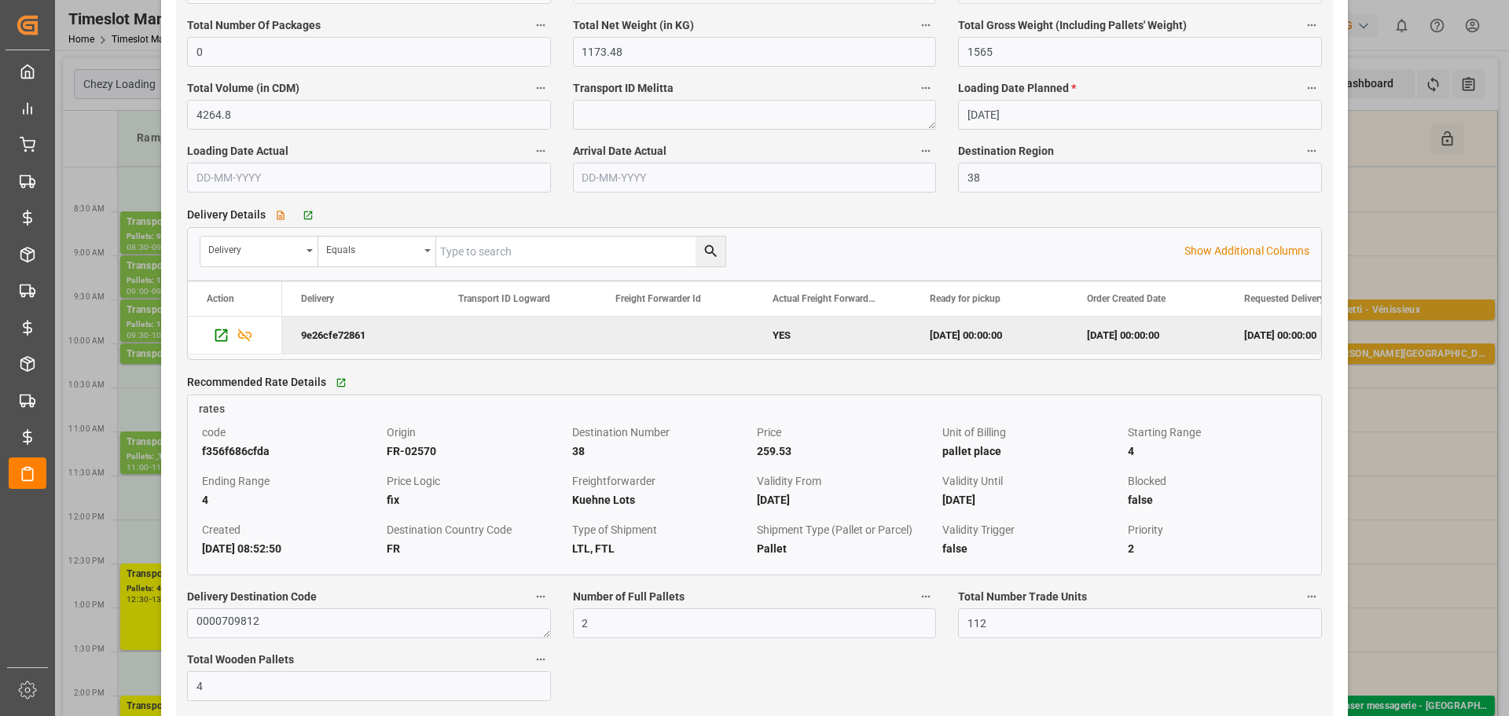
scroll to position [0, 0]
click at [473, 214] on div "View description Go to delivery Grid" at bounding box center [455, 216] width 369 height 24
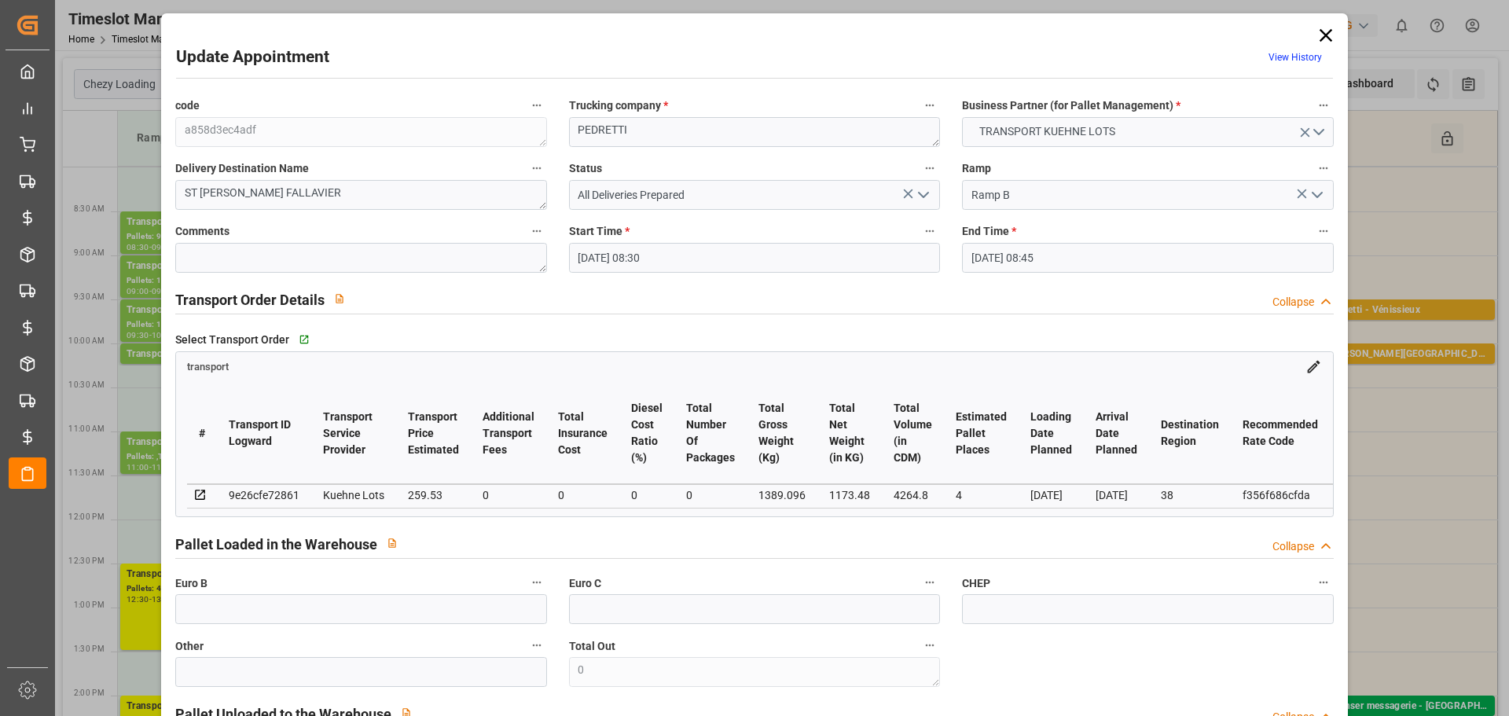
click at [1319, 24] on icon at bounding box center [1326, 35] width 22 height 22
